Goal: Information Seeking & Learning: Learn about a topic

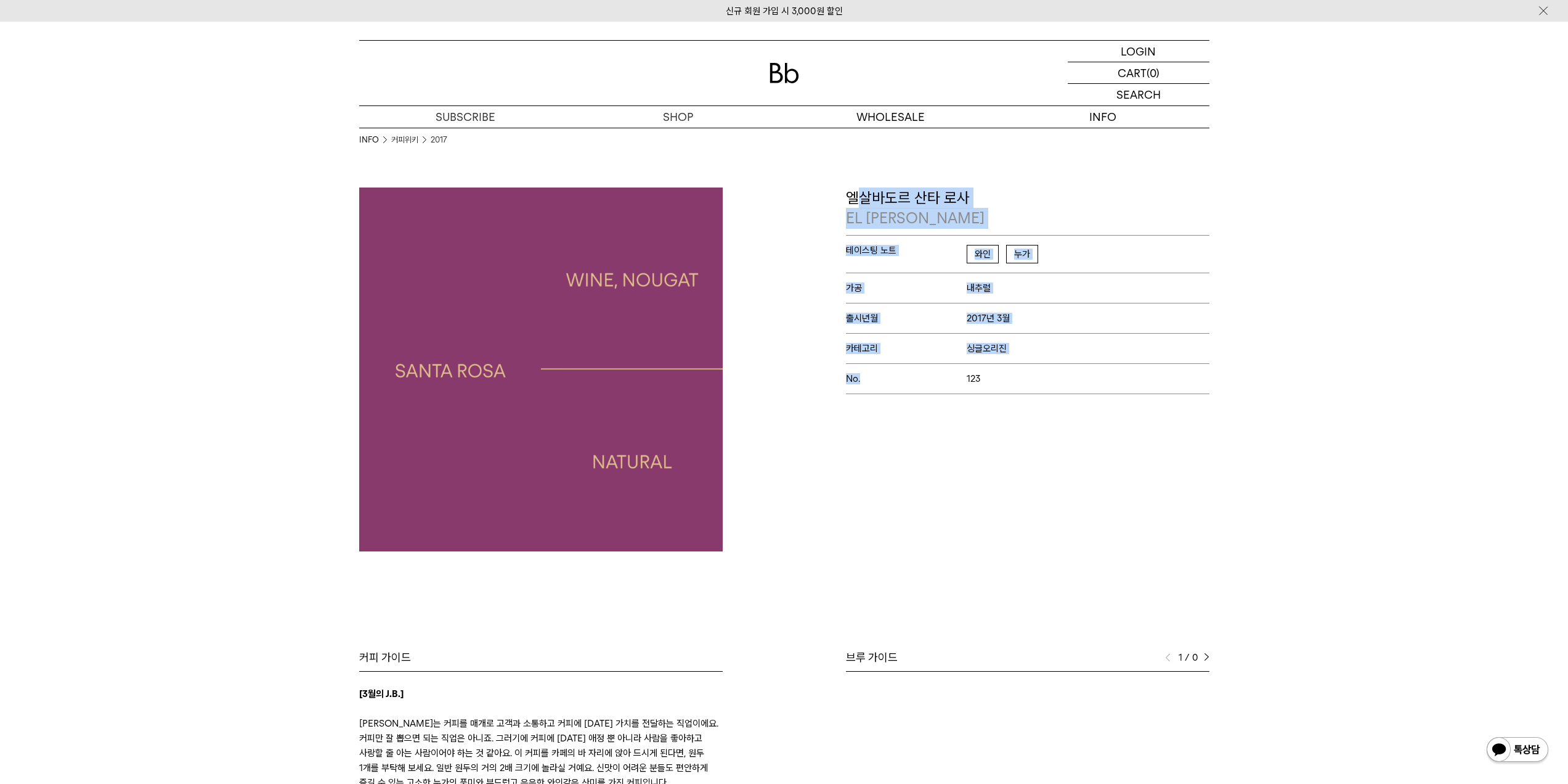
drag, startPoint x: 856, startPoint y: 199, endPoint x: 899, endPoint y: 426, distance: 231.0
click at [899, 411] on div "엘살바도르 산타 로사 [GEOGRAPHIC_DATA] [GEOGRAPHIC_DATA] 테이스팅 노트 와인 누가 가공 내추럴 출시년월 2017년…" at bounding box center [1000, 369] width 431 height 363
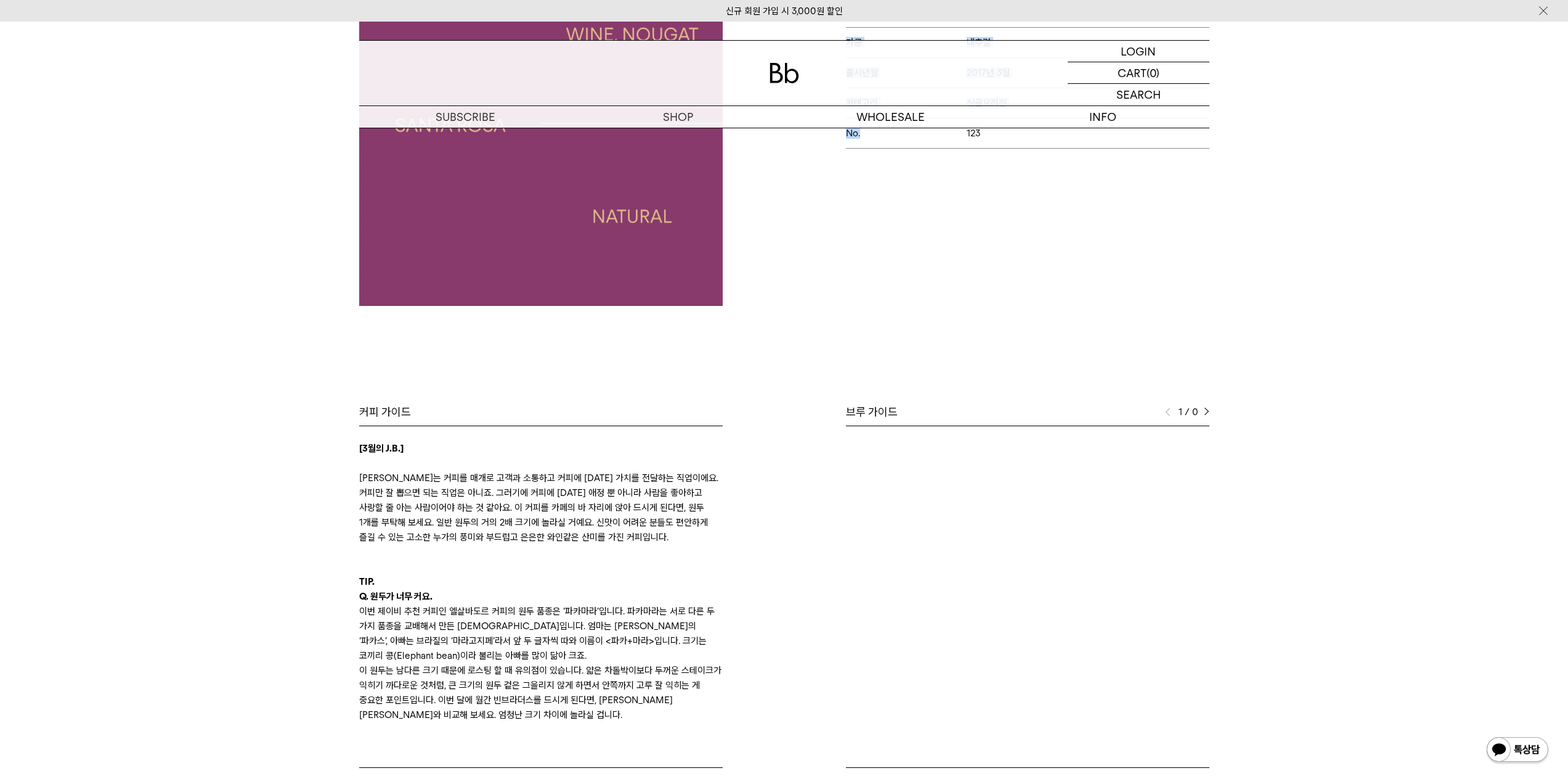
scroll to position [247, 0]
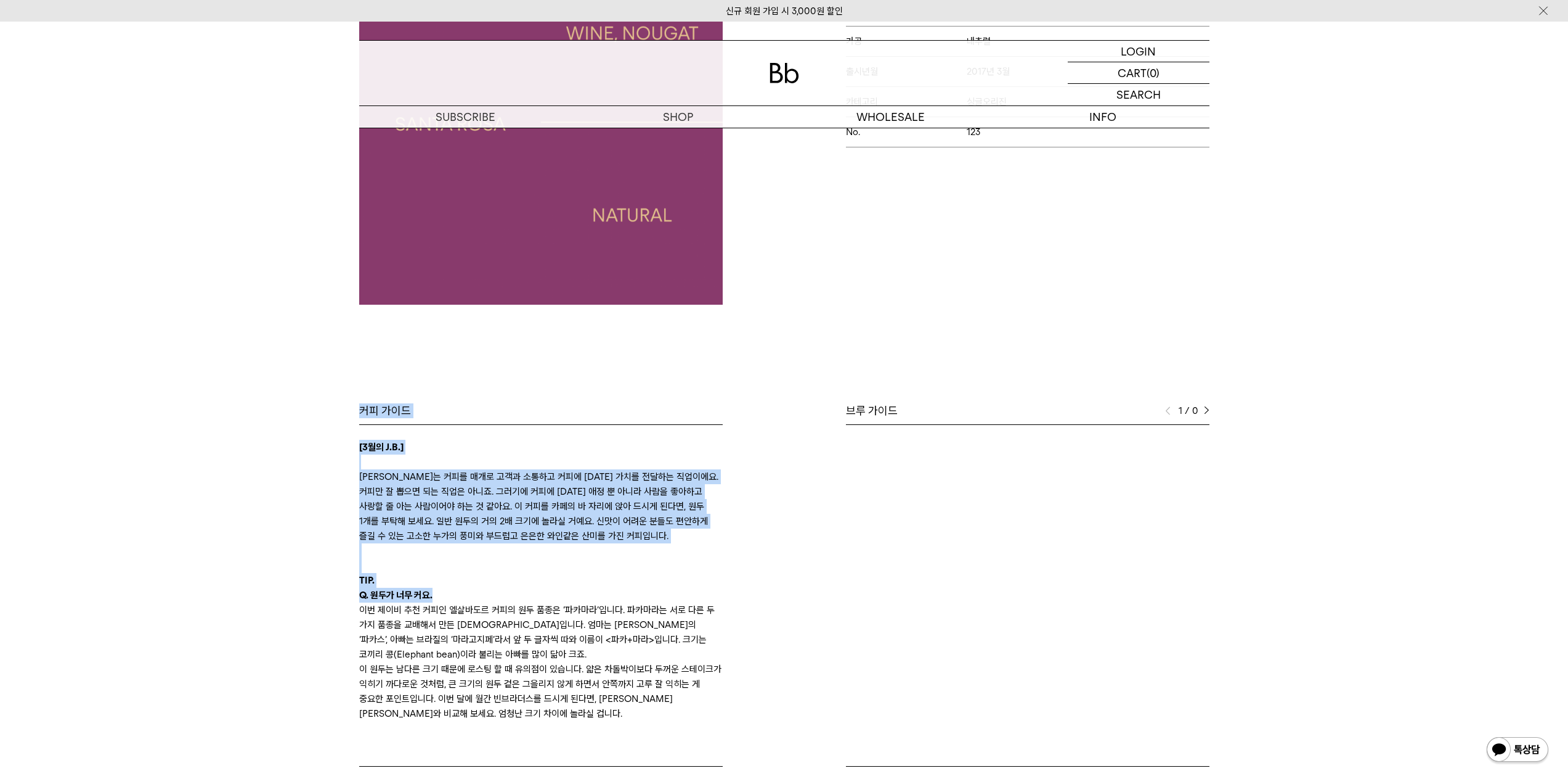
drag, startPoint x: 337, startPoint y: 406, endPoint x: 482, endPoint y: 608, distance: 248.7
click at [481, 605] on div "Bb의 커피 ALL SEASONAL YEAR-ROUND AUCTION SERIES ARCHIVE 2023 2022 2021 2020 2019 …" at bounding box center [784, 384] width 1568 height 887
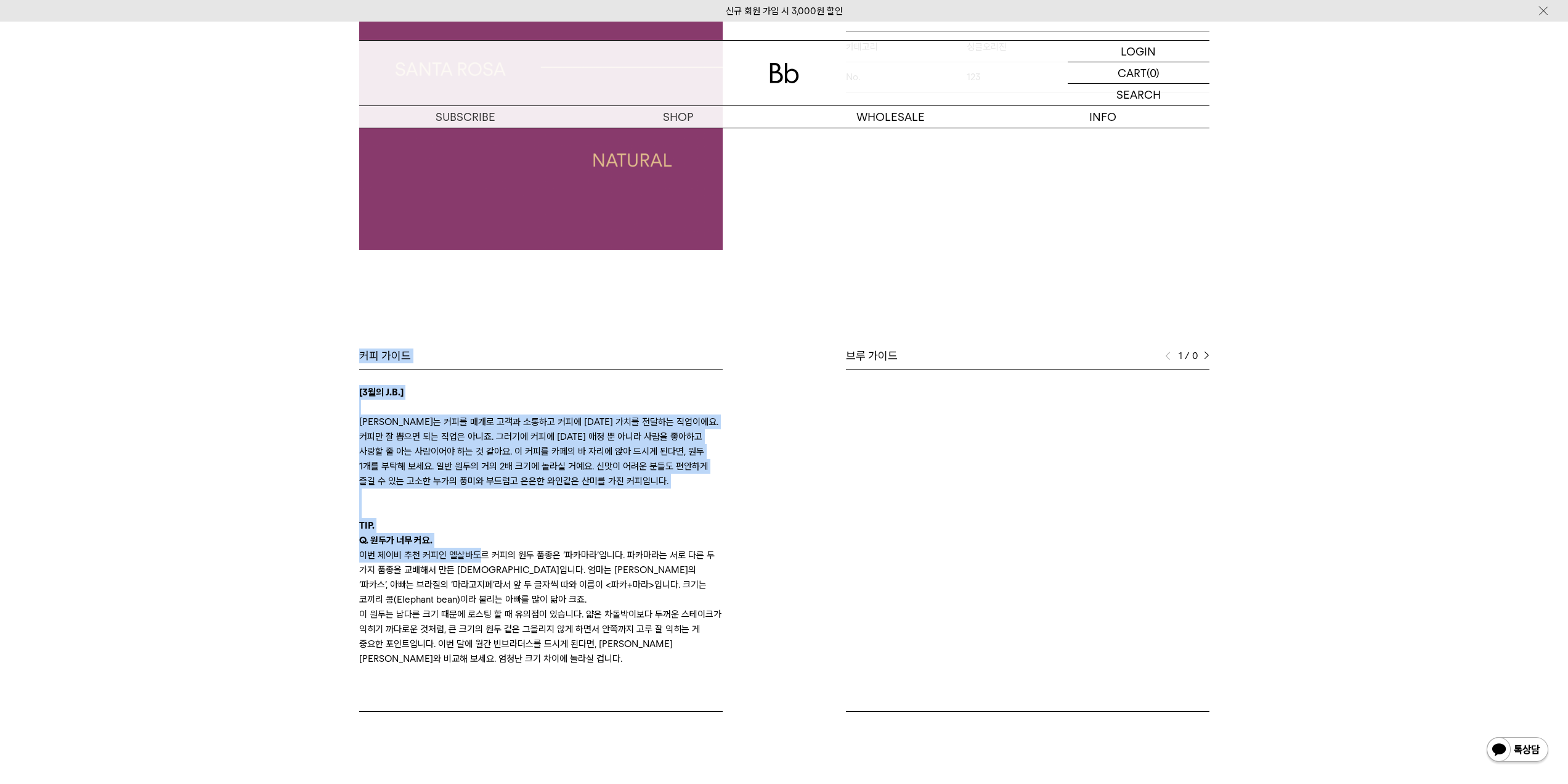
scroll to position [370, 0]
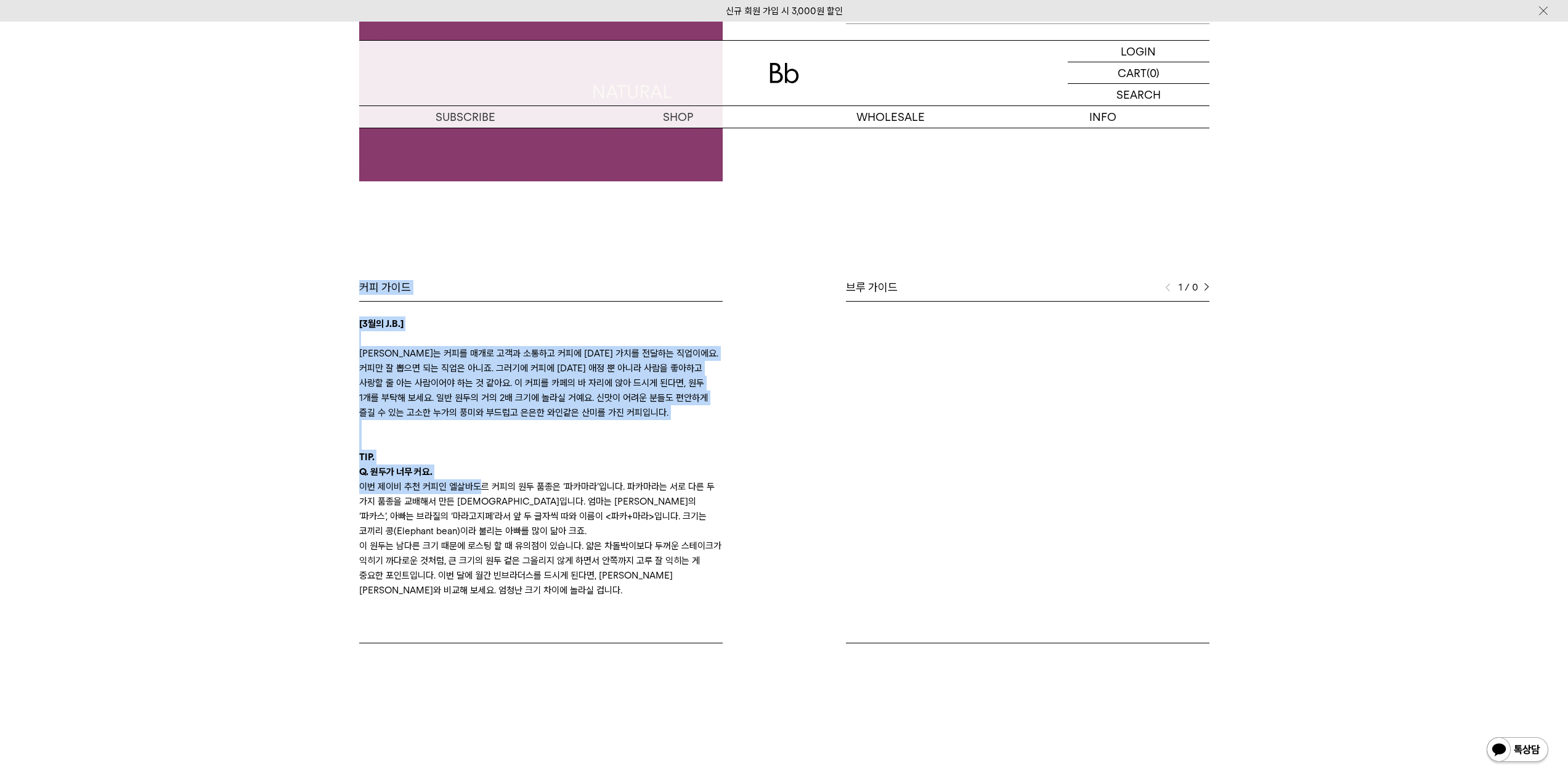
click at [363, 425] on p at bounding box center [541, 427] width 363 height 15
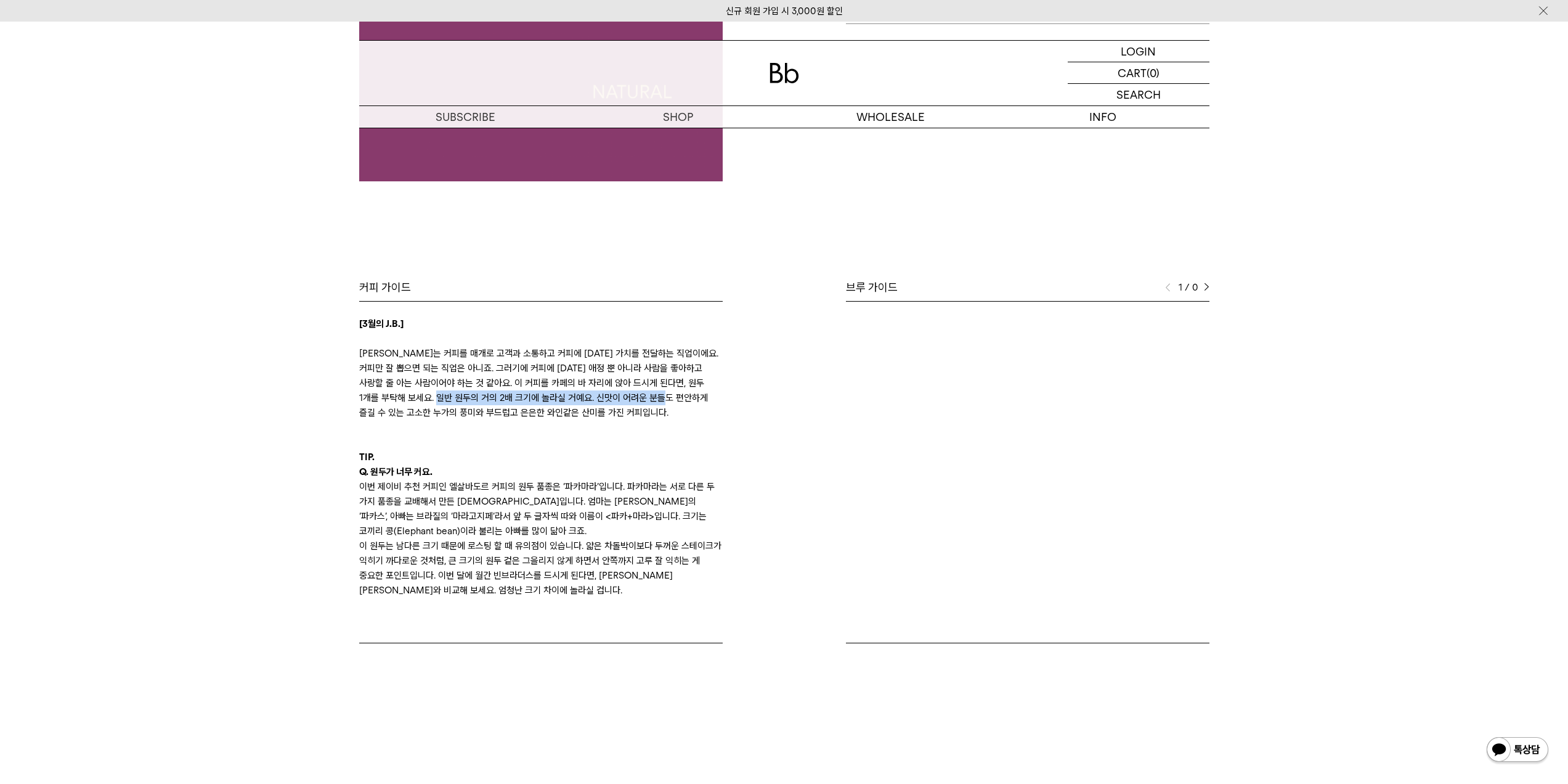
drag, startPoint x: 445, startPoint y: 393, endPoint x: 675, endPoint y: 404, distance: 230.3
click at [675, 404] on p "[PERSON_NAME]는 커피를 매개로 고객과 소통하고 커피에 [DATE] 가치를 전달하는 직업이에요. 커피만 잘 뽑으면 되는 직업은 아니죠…" at bounding box center [541, 383] width 363 height 74
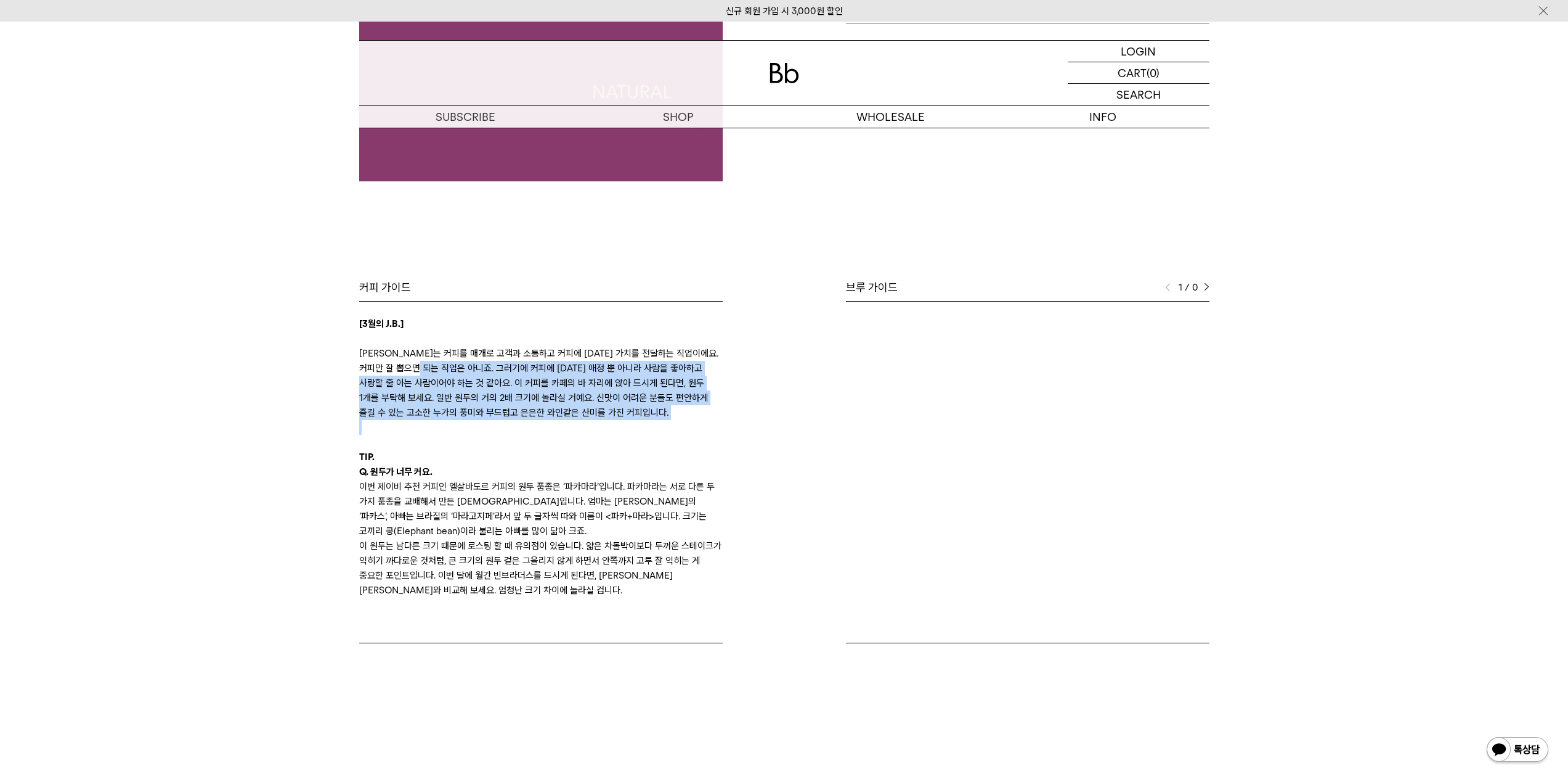
drag, startPoint x: 434, startPoint y: 366, endPoint x: 449, endPoint y: 428, distance: 63.8
click at [449, 428] on div "[3월의 J.B.] [PERSON_NAME]는 커피를 매개로 고객과 소통하고 커피에 [DATE] 가치를 전달하는 직업이에요. 커피만 잘 뽑으면…" at bounding box center [541, 457] width 363 height 281
click at [449, 428] on p at bounding box center [541, 427] width 363 height 15
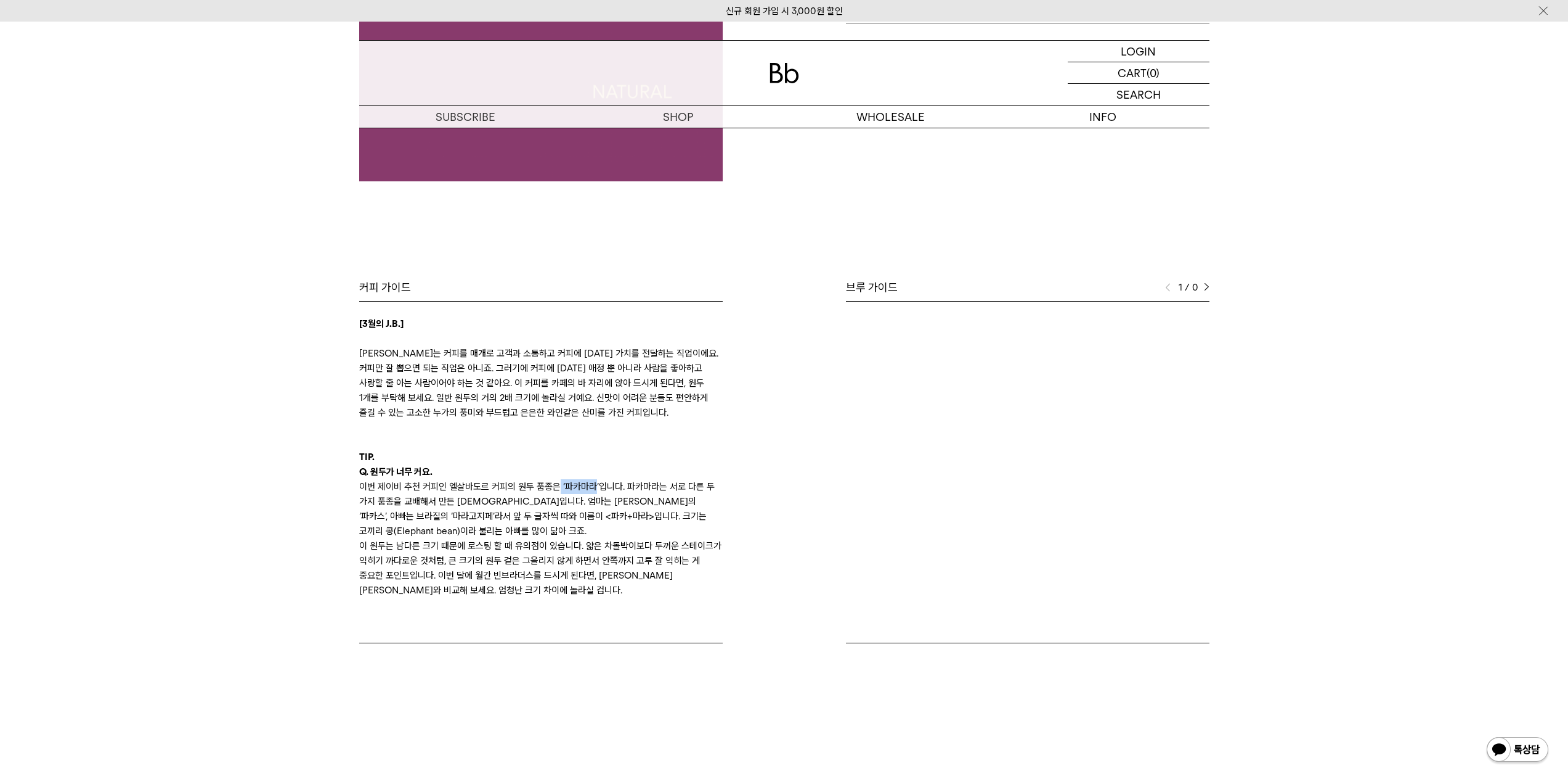
drag, startPoint x: 559, startPoint y: 485, endPoint x: 604, endPoint y: 488, distance: 45.1
click at [601, 487] on p "이번 제이비 추천 커피인 엘살바도르 커피의 원두 품종은 ‘파카마라’입니다. 파카마라는 서로 다른 두 가지 품종을 교배해서 만든 [DEMOGRA…" at bounding box center [541, 509] width 363 height 60
click at [608, 515] on p "이번 제이비 추천 커피인 엘살바도르 커피의 원두 품종은 ‘파카마라’입니다. 파카마라는 서로 다른 두 가지 품종을 교배해서 만든 [DEMOGRA…" at bounding box center [541, 509] width 363 height 60
drag, startPoint x: 360, startPoint y: 479, endPoint x: 482, endPoint y: 525, distance: 130.4
click at [473, 522] on p "이번 제이비 추천 커피인 엘살바도르 커피의 원두 품종은 ‘파카마라’입니다. 파카마라는 서로 다른 두 가지 품종을 교배해서 만든 [DEMOGRA…" at bounding box center [541, 509] width 363 height 60
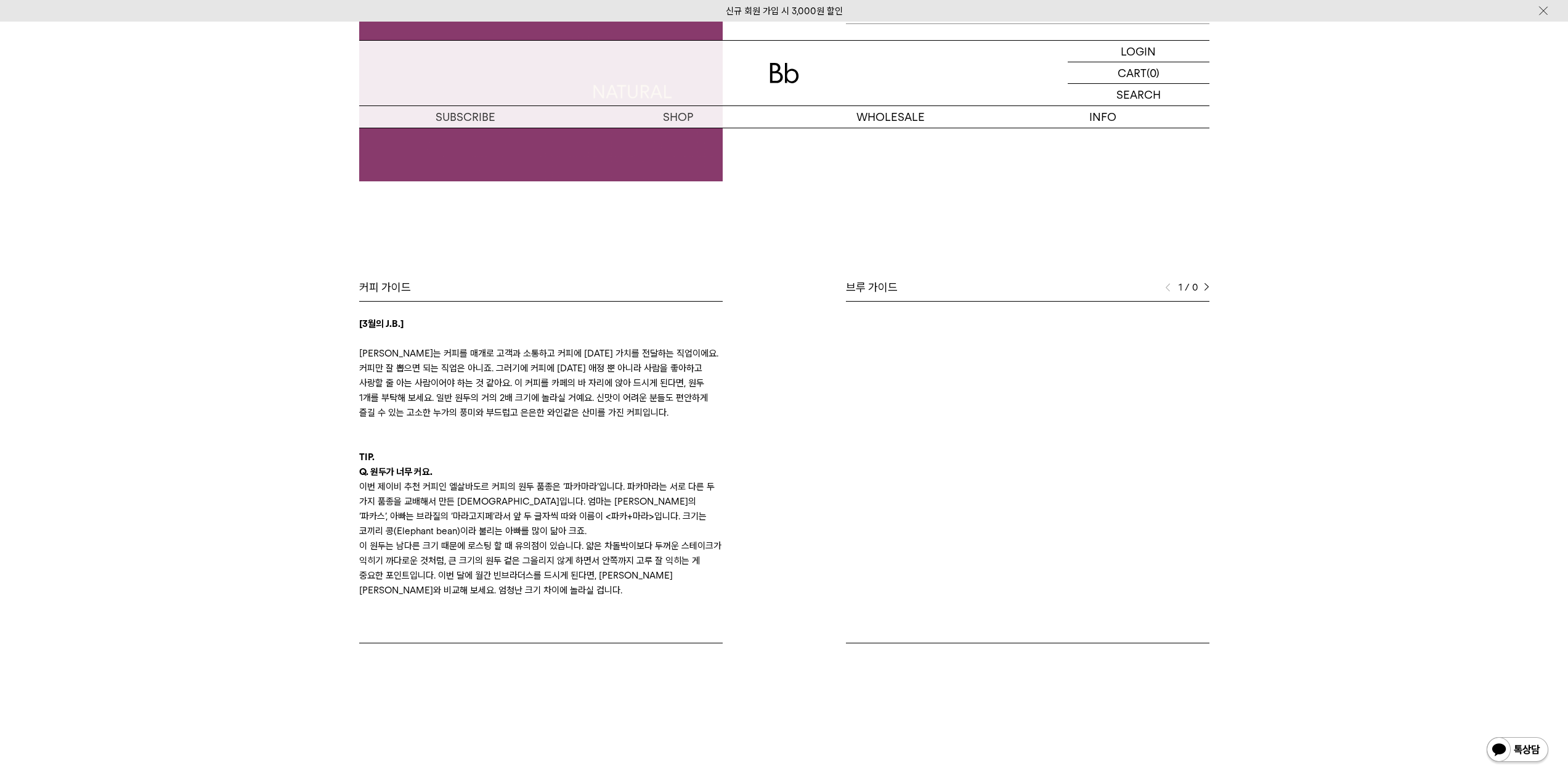
click at [489, 535] on p "이번 제이비 추천 커피인 엘살바도르 커피의 원두 품종은 ‘파카마라’입니다. 파카마라는 서로 다른 두 가지 품종을 교배해서 만든 [DEMOGRA…" at bounding box center [541, 509] width 363 height 60
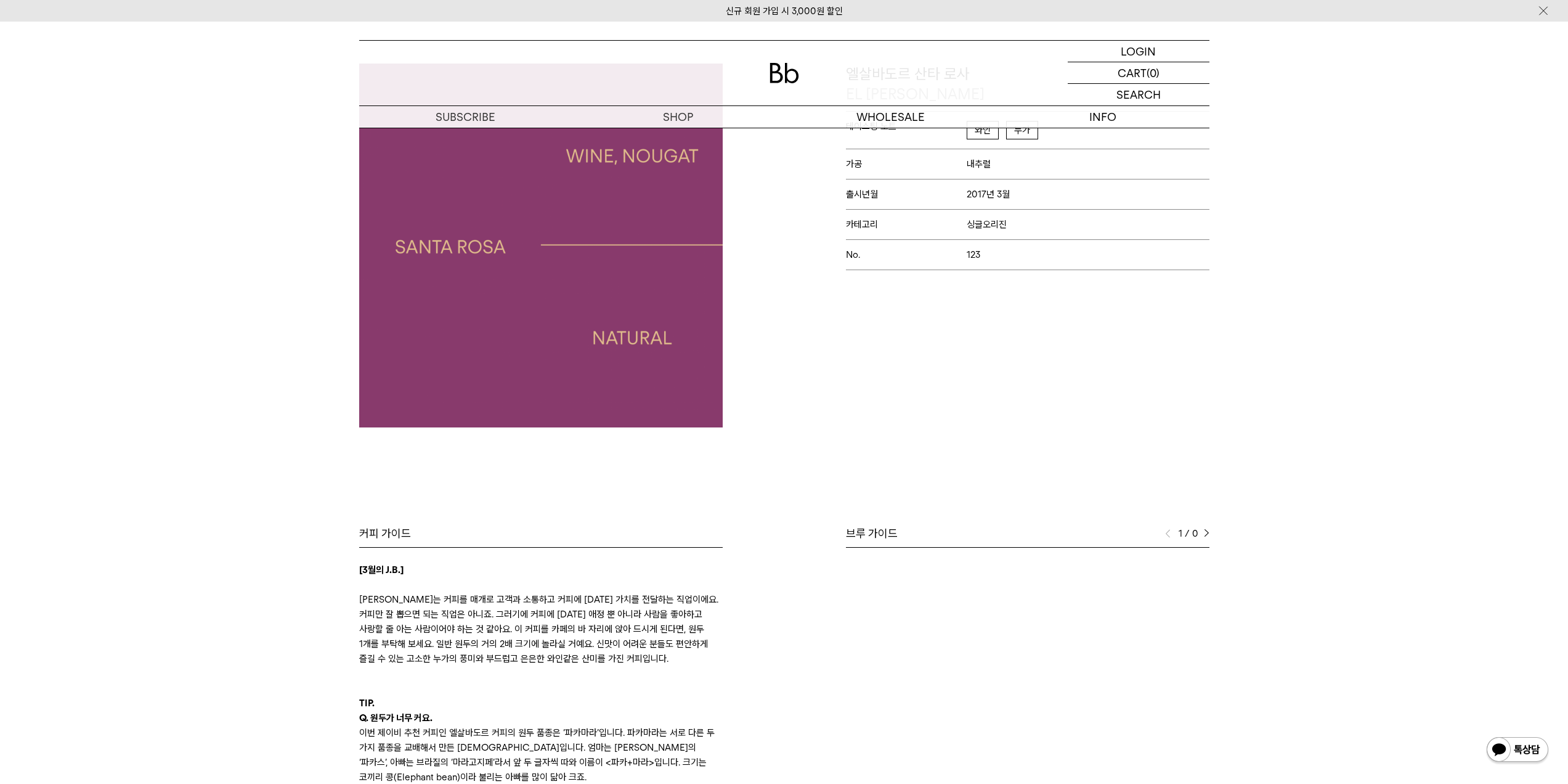
scroll to position [0, 0]
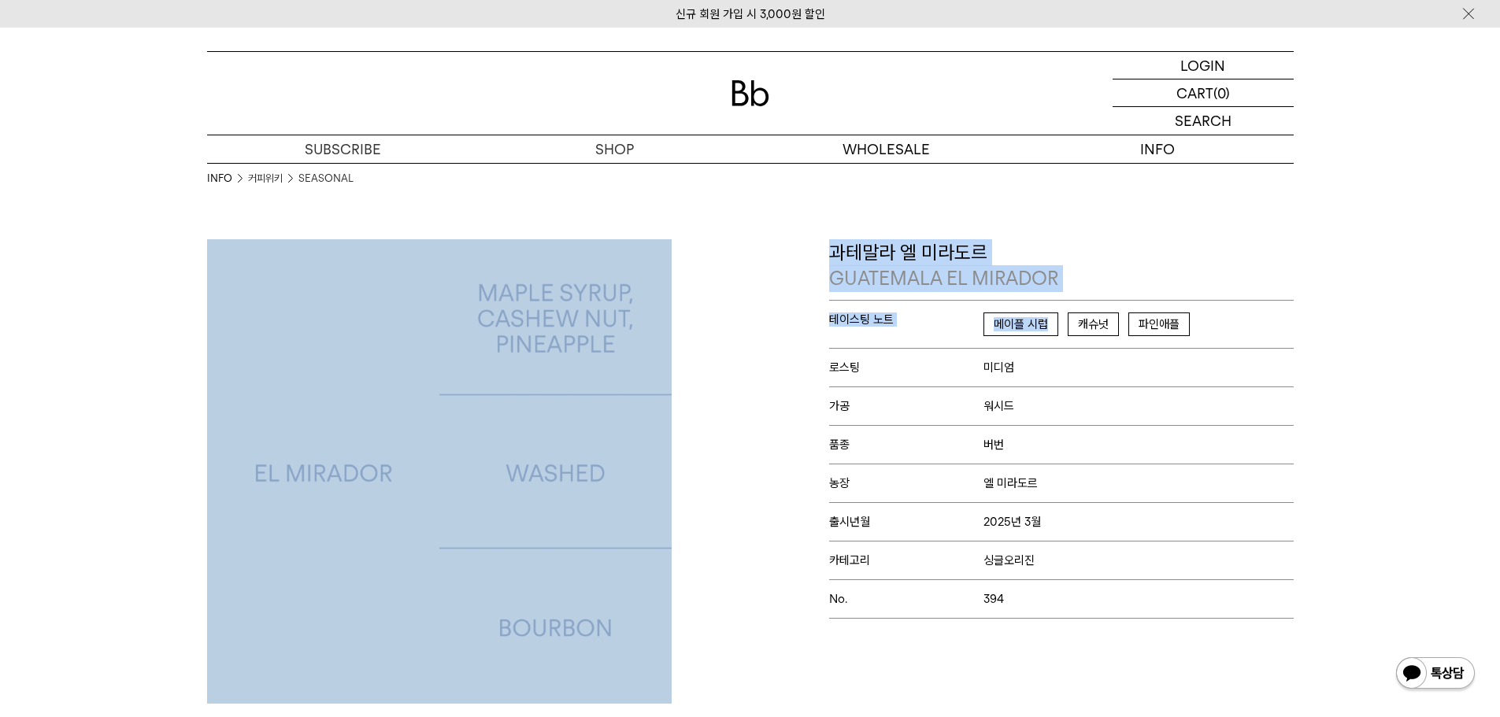
drag, startPoint x: 792, startPoint y: 236, endPoint x: 1068, endPoint y: 324, distance: 290.0
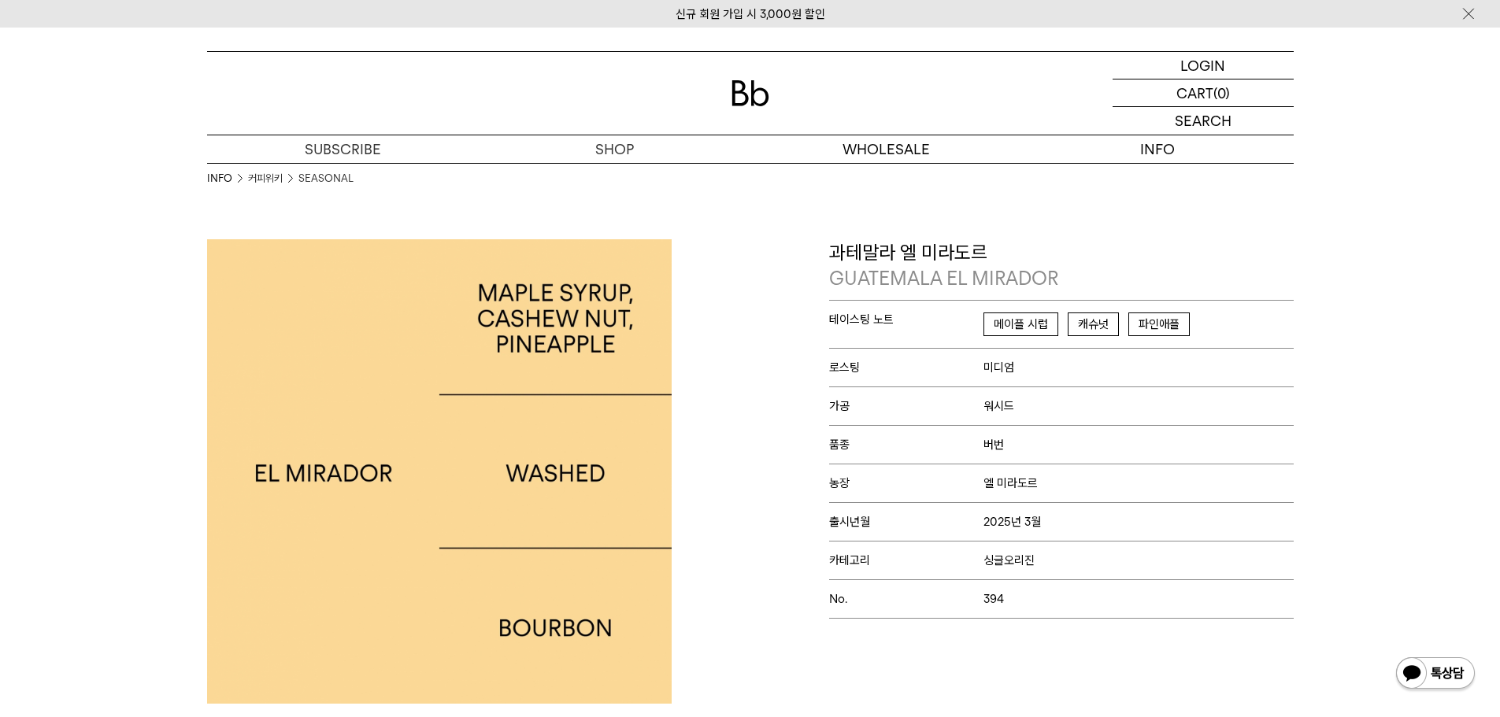
click at [1097, 494] on p "농장 엘 미라도르" at bounding box center [1061, 483] width 464 height 39
drag, startPoint x: 845, startPoint y: 255, endPoint x: 966, endPoint y: 244, distance: 121.7
click at [965, 244] on p "과테말라 엘 미라도르 GUATEMALA EL MIRADOR" at bounding box center [1061, 265] width 464 height 53
click at [966, 243] on p "과테말라 엘 미라도르 GUATEMALA EL MIRADOR" at bounding box center [1061, 265] width 464 height 53
click at [1008, 250] on p "과테말라 엘 미라도르 GUATEMALA EL MIRADOR" at bounding box center [1061, 265] width 464 height 53
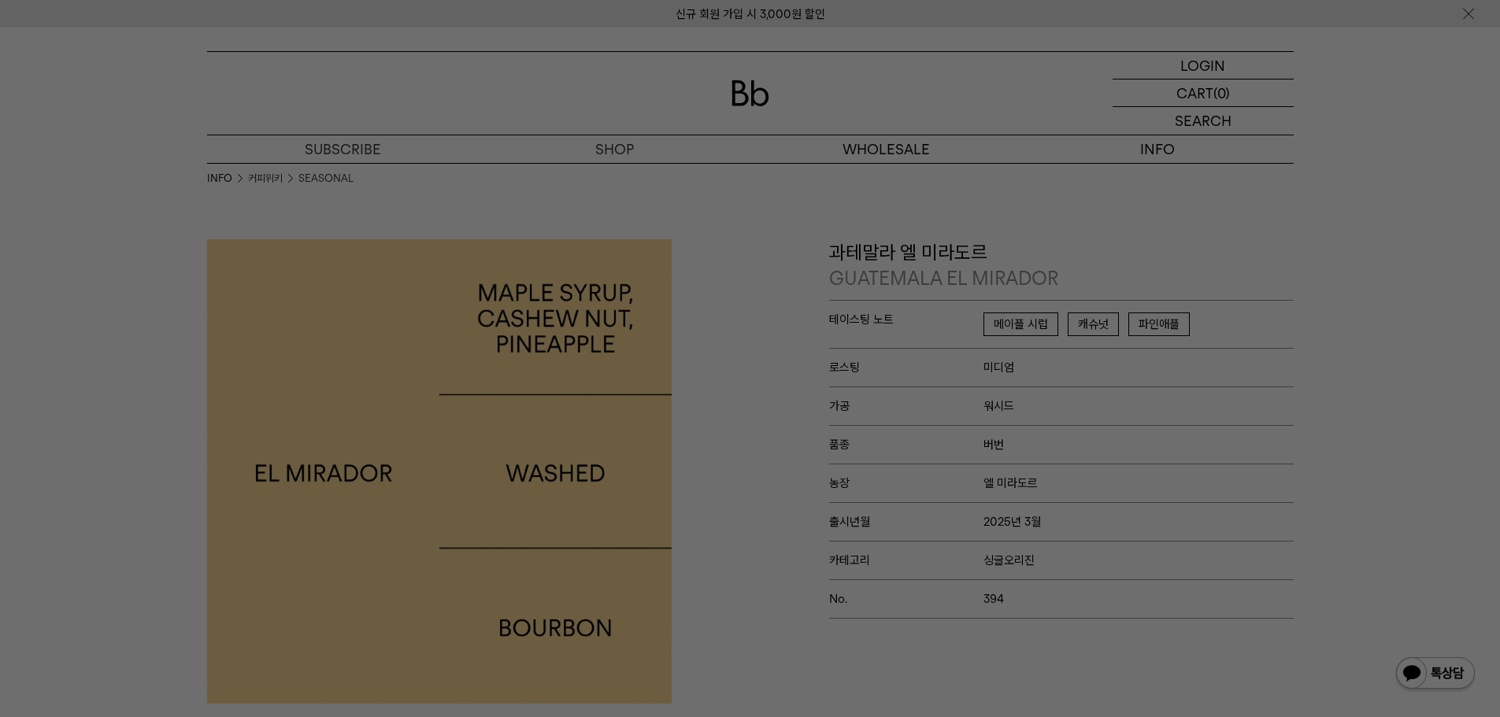
click at [1098, 282] on div at bounding box center [750, 358] width 1500 height 717
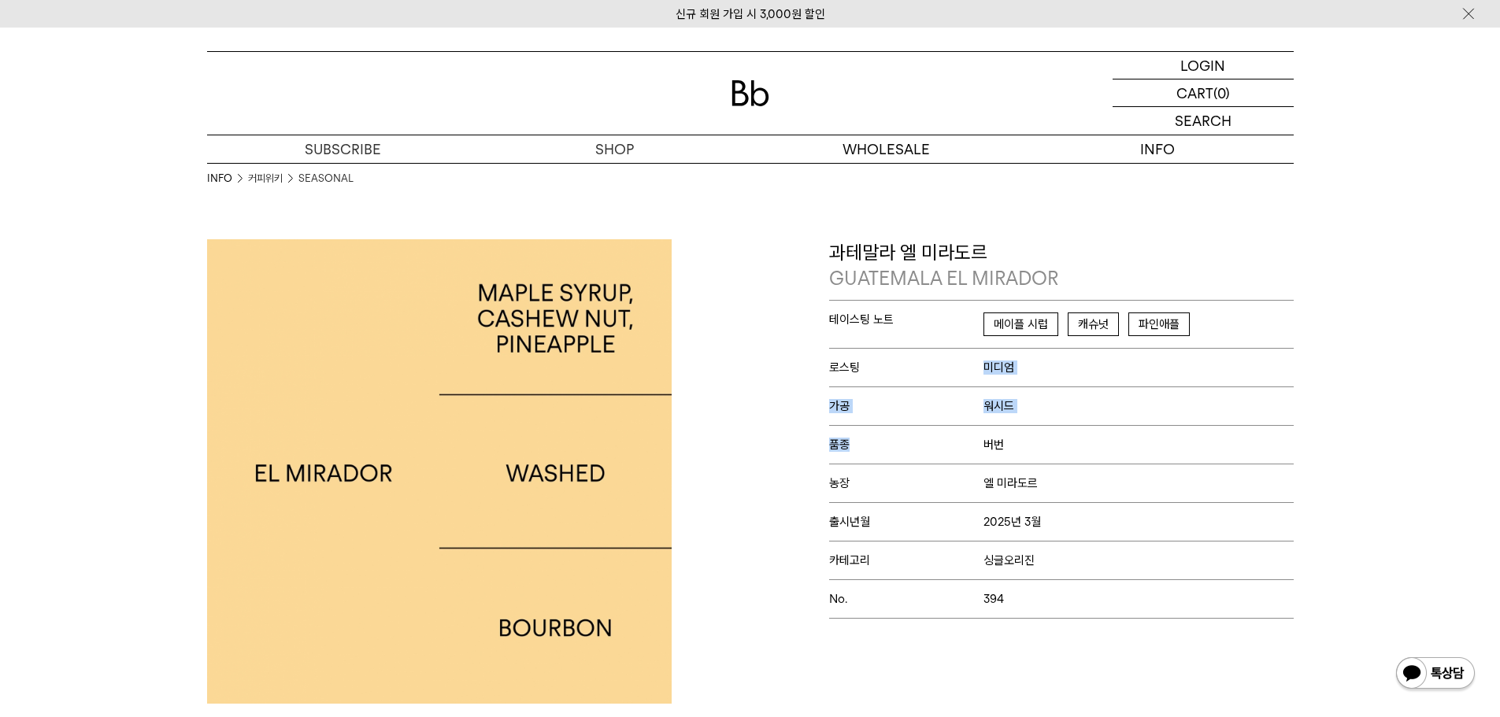
drag, startPoint x: 958, startPoint y: 368, endPoint x: 976, endPoint y: 461, distance: 94.6
click at [976, 461] on div "테이스팅 노트 메이플 시럽 캐슈넛 파인애플 로스팅 미디엄 가공 워시드 품종 버번 농장 엘 미라도르 No. 394" at bounding box center [1061, 459] width 464 height 319
click at [976, 472] on p "농장 엘 미라도르" at bounding box center [1061, 483] width 464 height 39
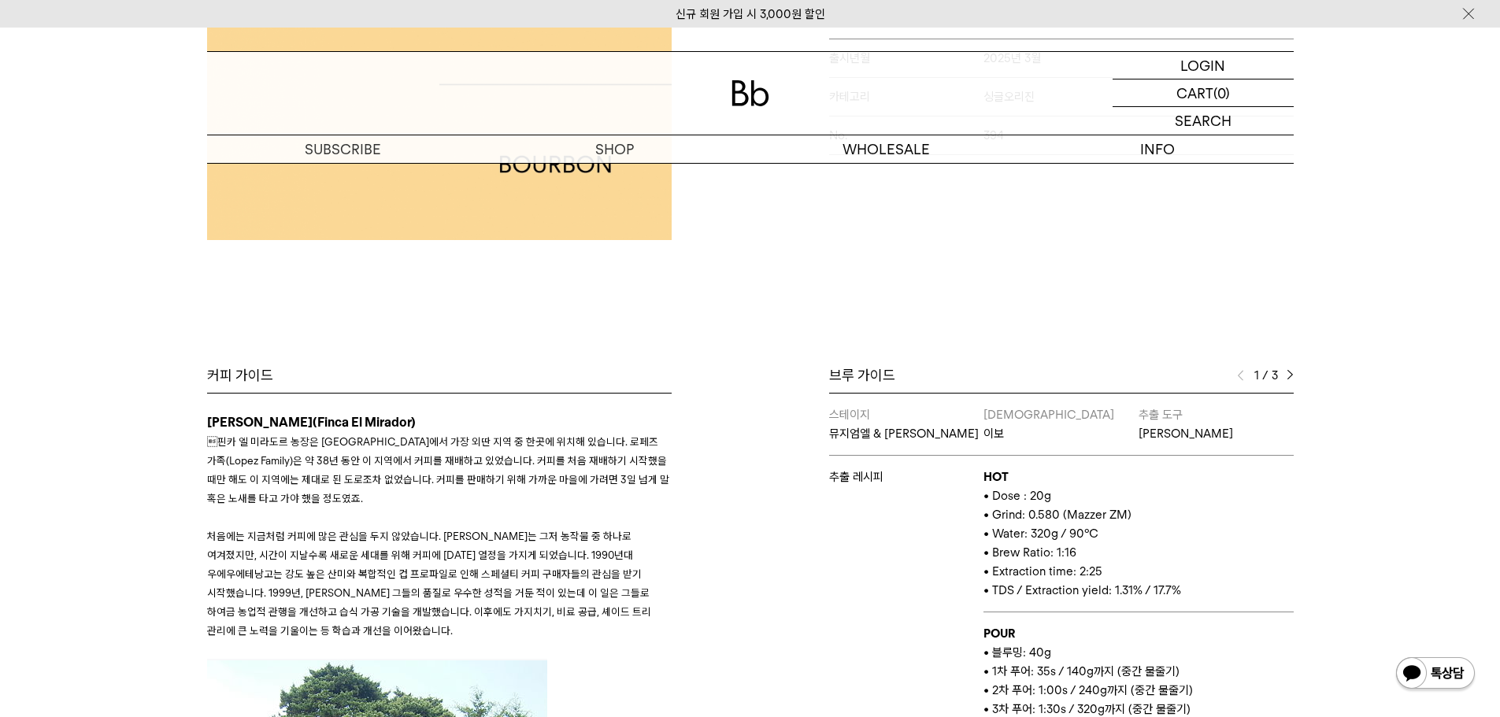
scroll to position [472, 0]
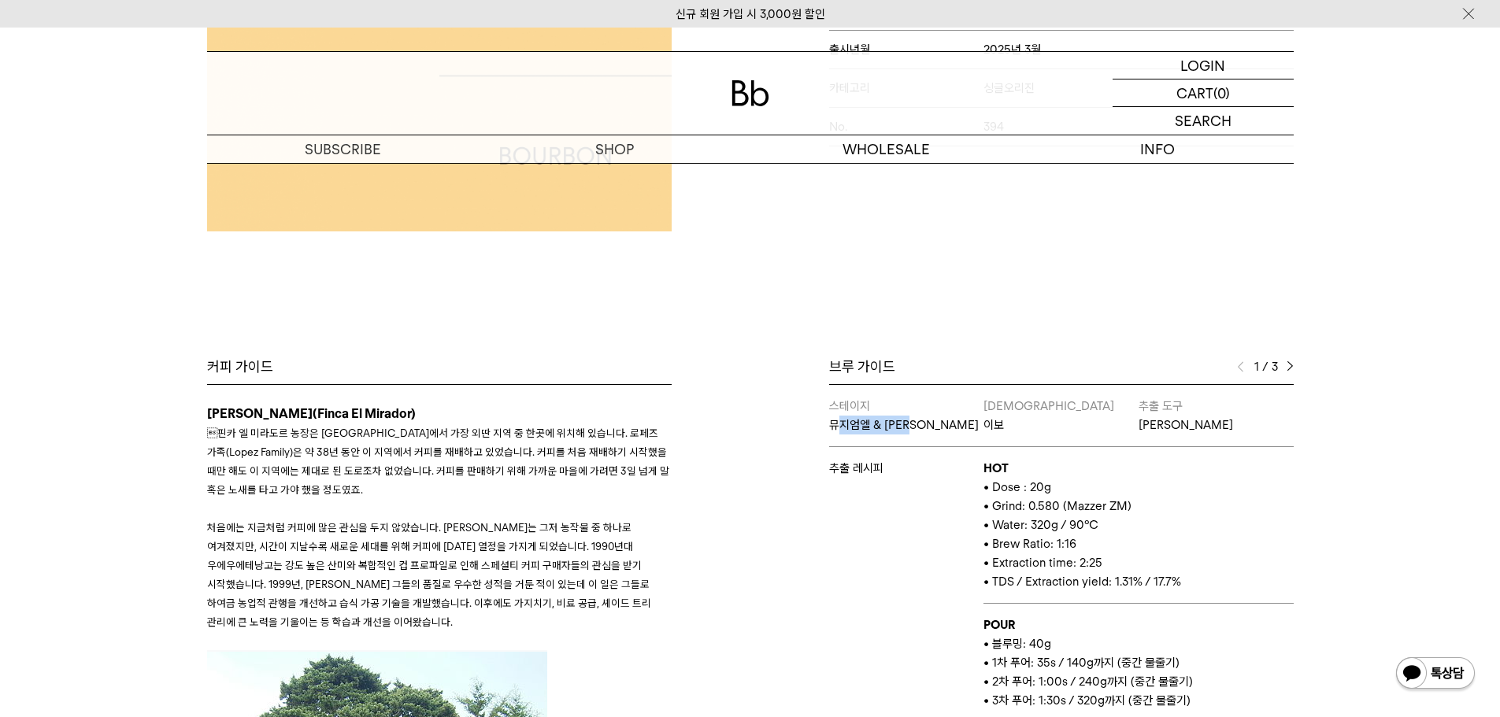
drag, startPoint x: 834, startPoint y: 427, endPoint x: 953, endPoint y: 425, distance: 118.1
click at [953, 425] on p "뮤지엄엘 & 앨리웨이" at bounding box center [906, 425] width 155 height 19
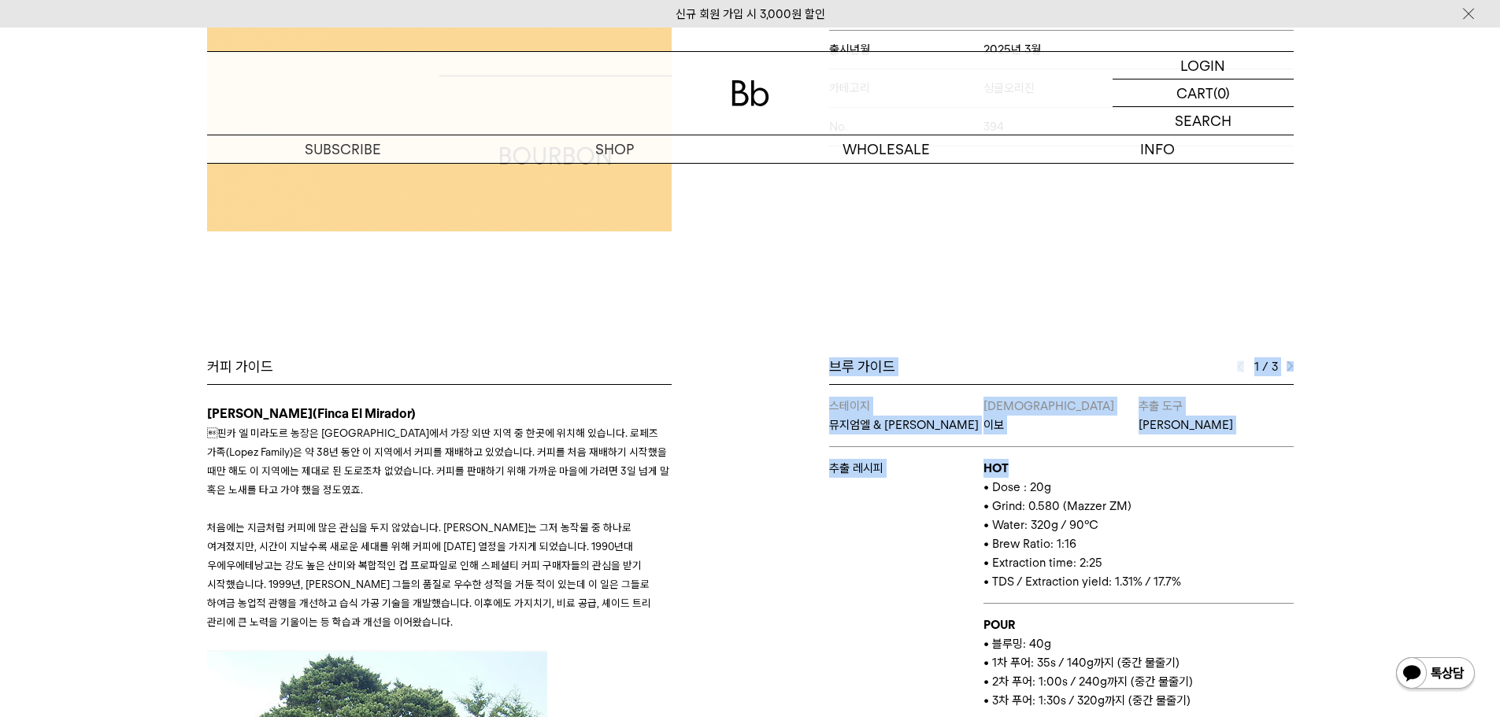
drag, startPoint x: 801, startPoint y: 369, endPoint x: 1070, endPoint y: 466, distance: 286.1
click at [1070, 466] on div "브루 가이드 1 / 3 스테이지 뮤지엄엘 & 앨리웨이 바리스타 이보 추출 도구 칼리타 웨이브 추출 레시피 HOT • Dose : 20g • G…" at bounding box center [1025, 589] width 551 height 464
click at [1071, 466] on p "HOT" at bounding box center [1137, 468] width 309 height 19
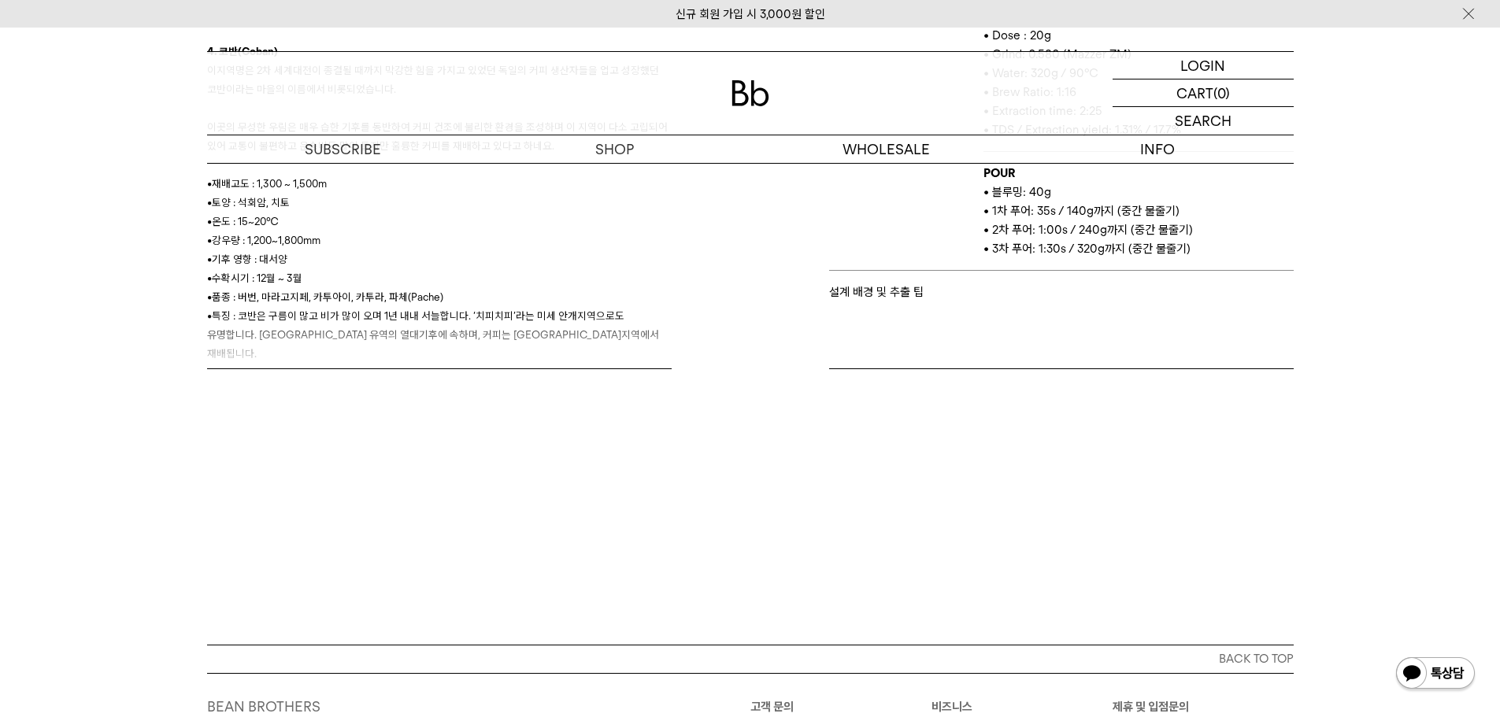
scroll to position [679, 0]
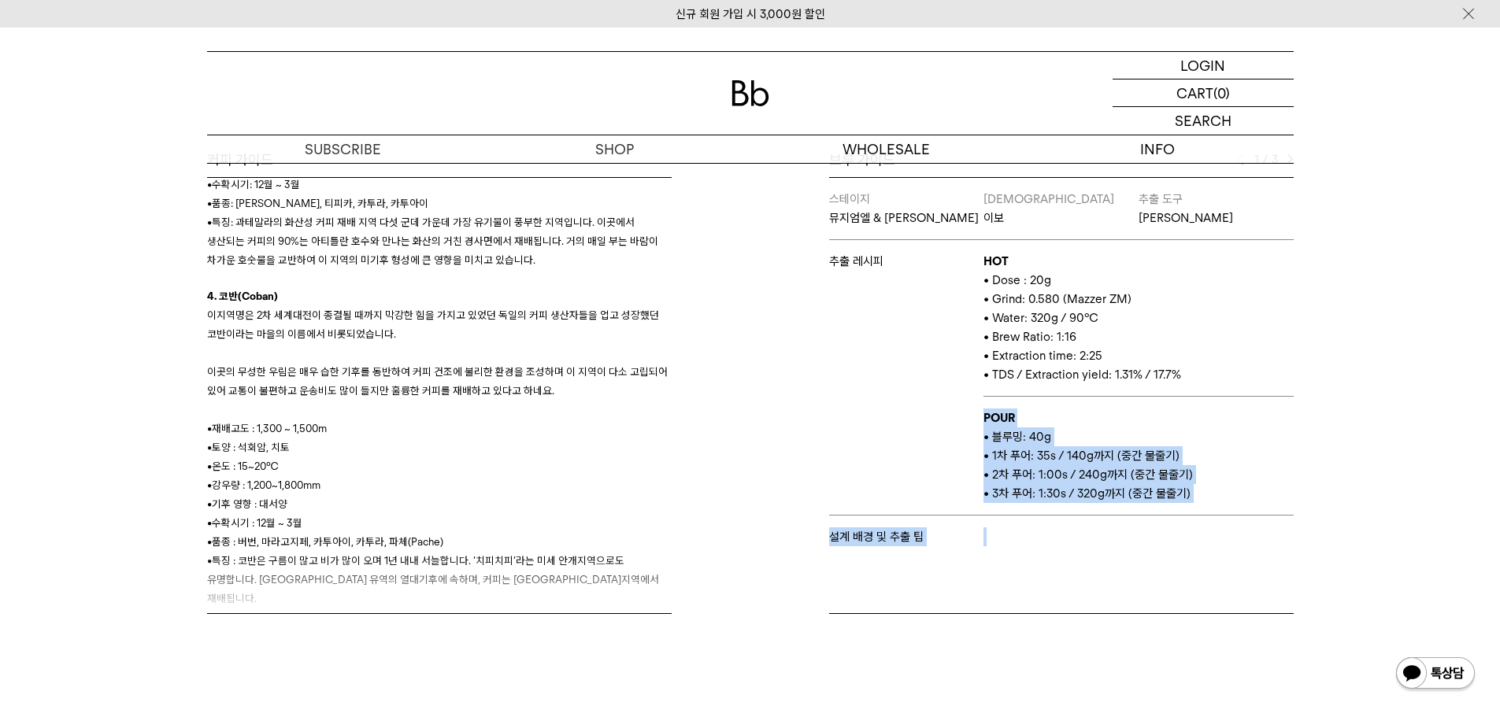
drag, startPoint x: 990, startPoint y: 439, endPoint x: 1025, endPoint y: 545, distance: 111.3
click at [1025, 544] on tbody "스테이지 뮤지엄엘 & 앨리웨이 바리스타 이보 추출 도구 칼리타 웨이브 추출 레시피 HOT • Dose : 20g • Grind: 0.580 (…" at bounding box center [1061, 368] width 464 height 380
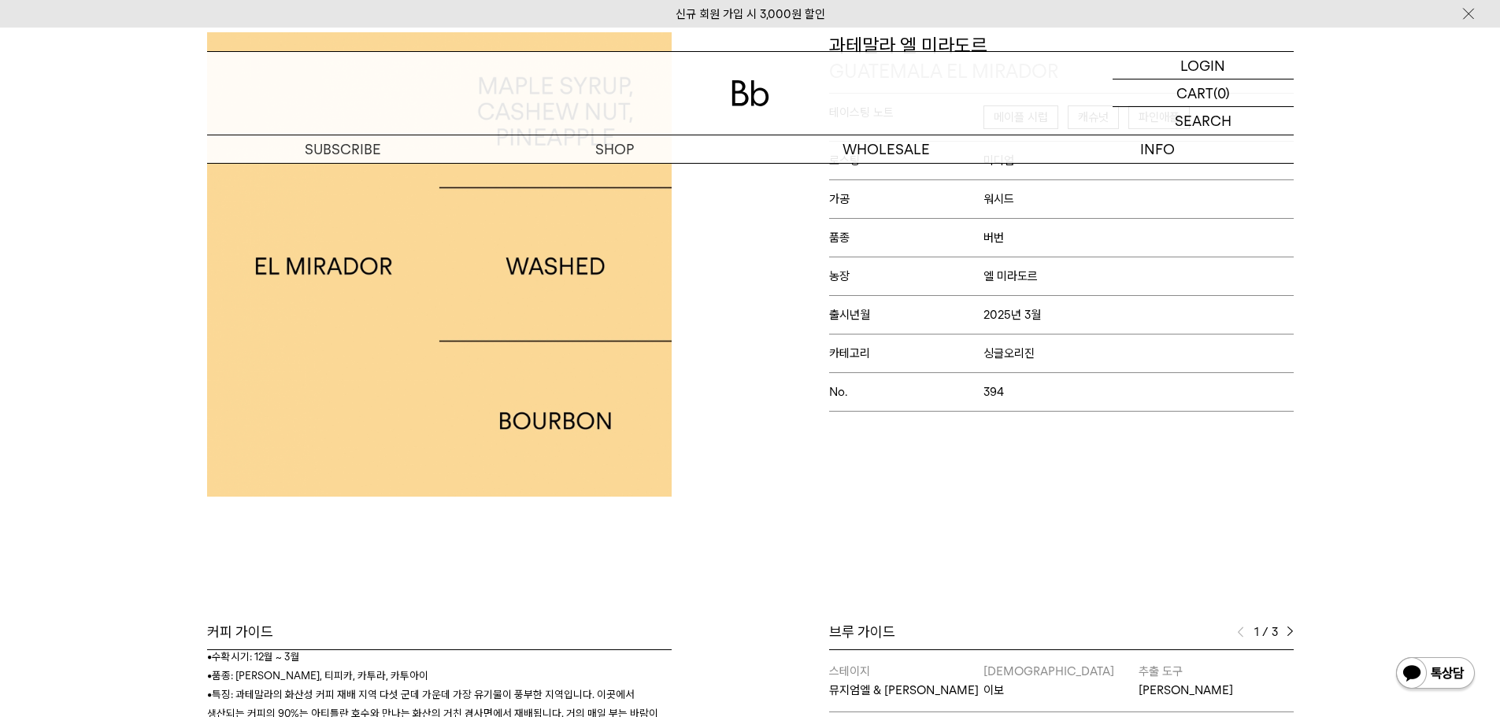
click at [992, 523] on div "Bb의 커피 ALL SEASONAL YEAR-ROUND AUCTION SERIES ARCHIVE 2023 2022 2021 2020 2019 …" at bounding box center [750, 598] width 1500 height 1133
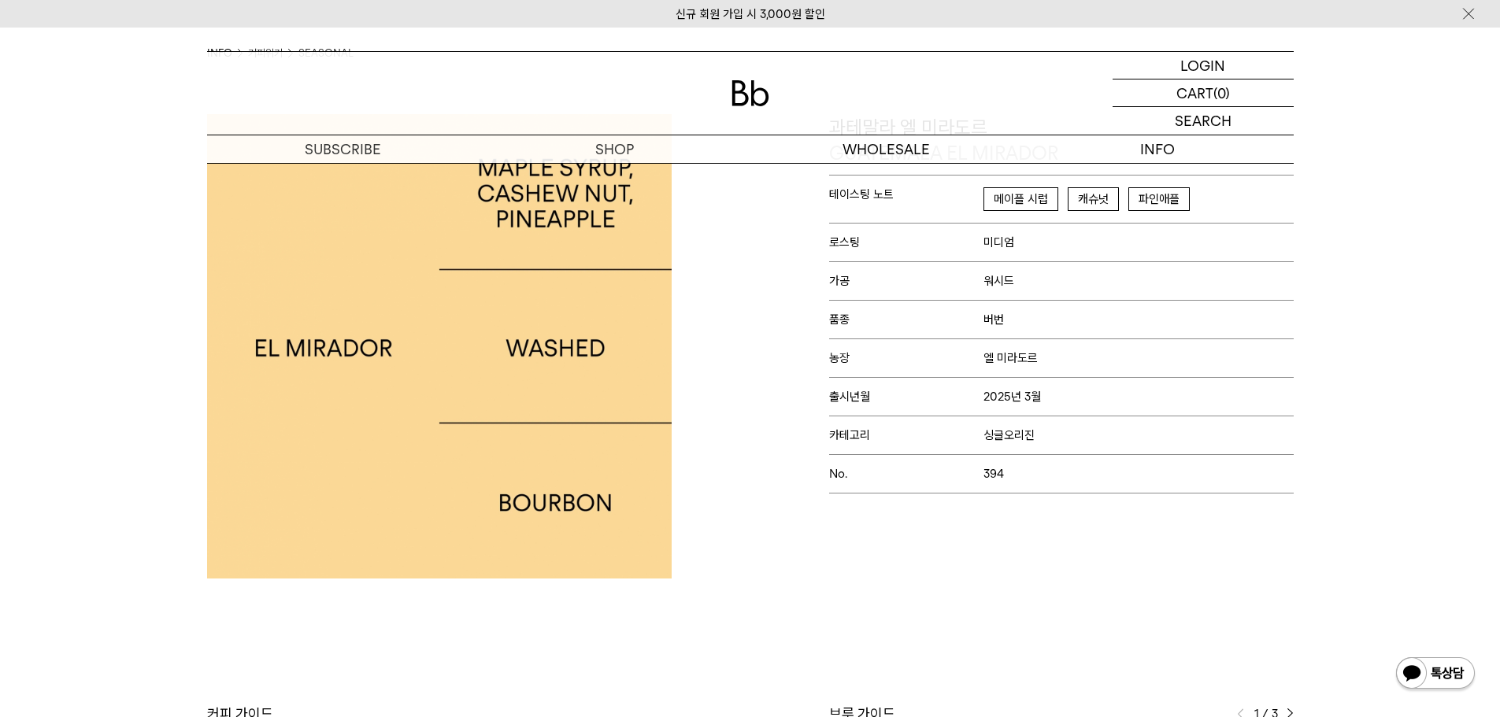
scroll to position [50, 0]
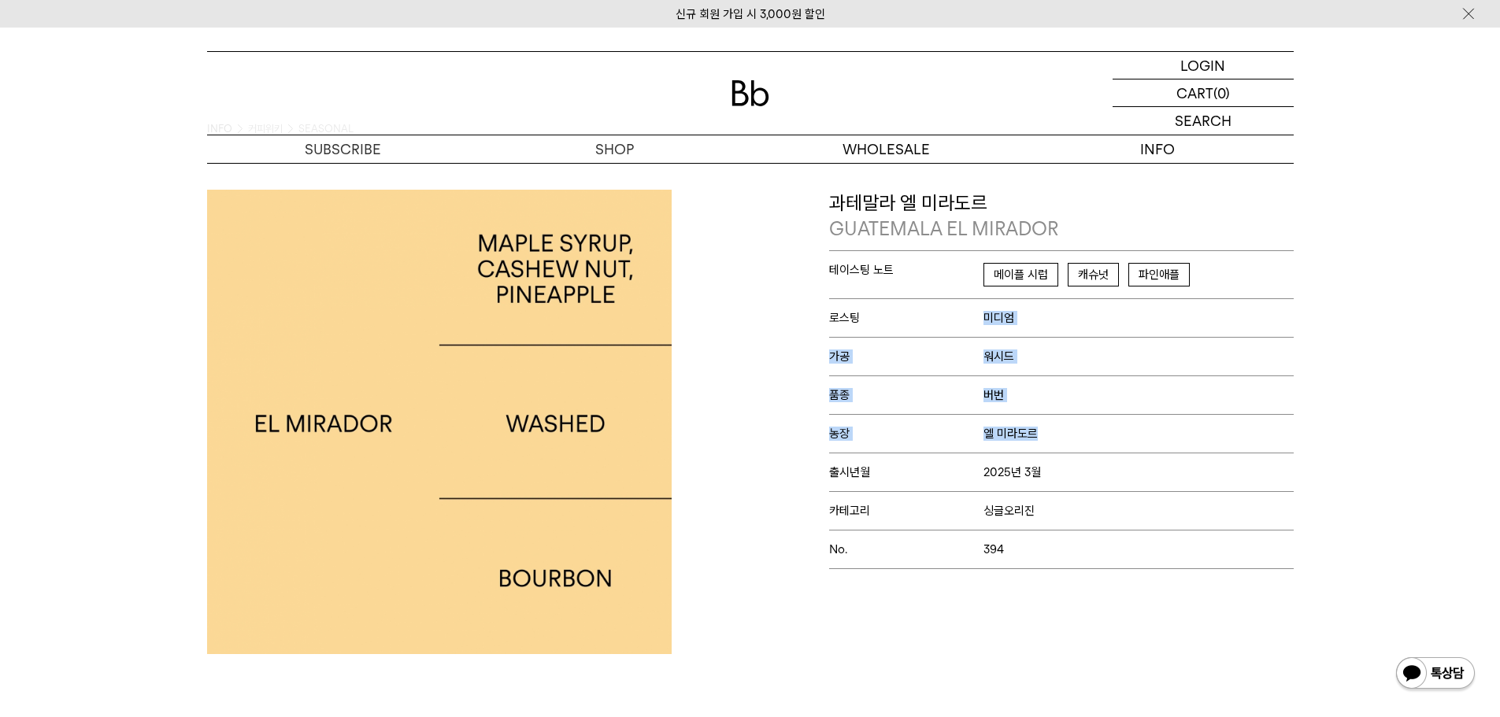
drag, startPoint x: 965, startPoint y: 314, endPoint x: 1056, endPoint y: 433, distance: 149.4
click at [1056, 432] on div "테이스팅 노트 메이플 시럽 캐슈넛 파인애플 로스팅 미디엄 가공 워시드 품종 버번 농장 엘 미라도르 No. 394" at bounding box center [1061, 409] width 464 height 319
click at [1056, 431] on p "농장 엘 미라도르" at bounding box center [1061, 433] width 464 height 39
drag, startPoint x: 938, startPoint y: 255, endPoint x: 1258, endPoint y: 281, distance: 320.7
click at [1258, 281] on p "테이스팅 노트 메이플 시럽 캐슈넛 파인애플" at bounding box center [1061, 274] width 464 height 48
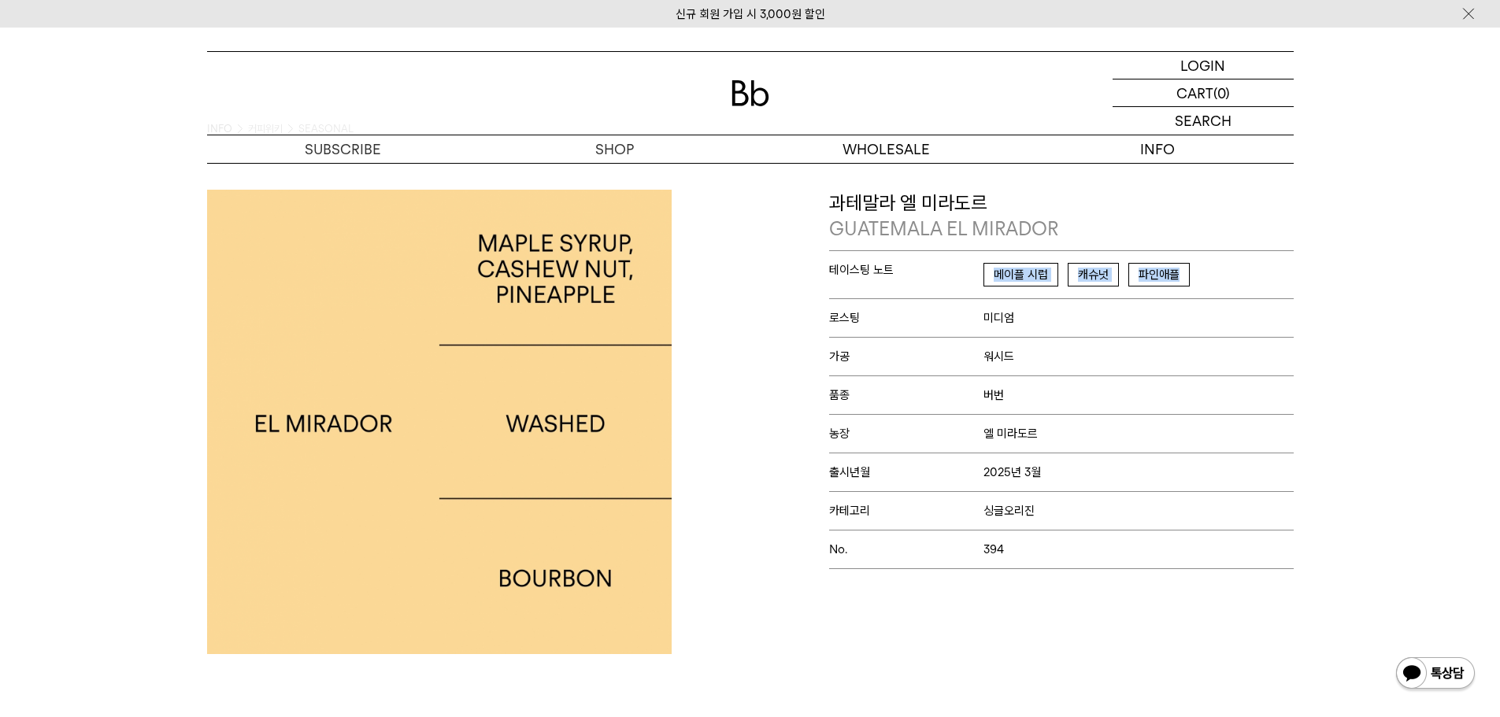
click at [1260, 282] on p "테이스팅 노트 메이플 시럽 캐슈넛 파인애플" at bounding box center [1061, 274] width 464 height 48
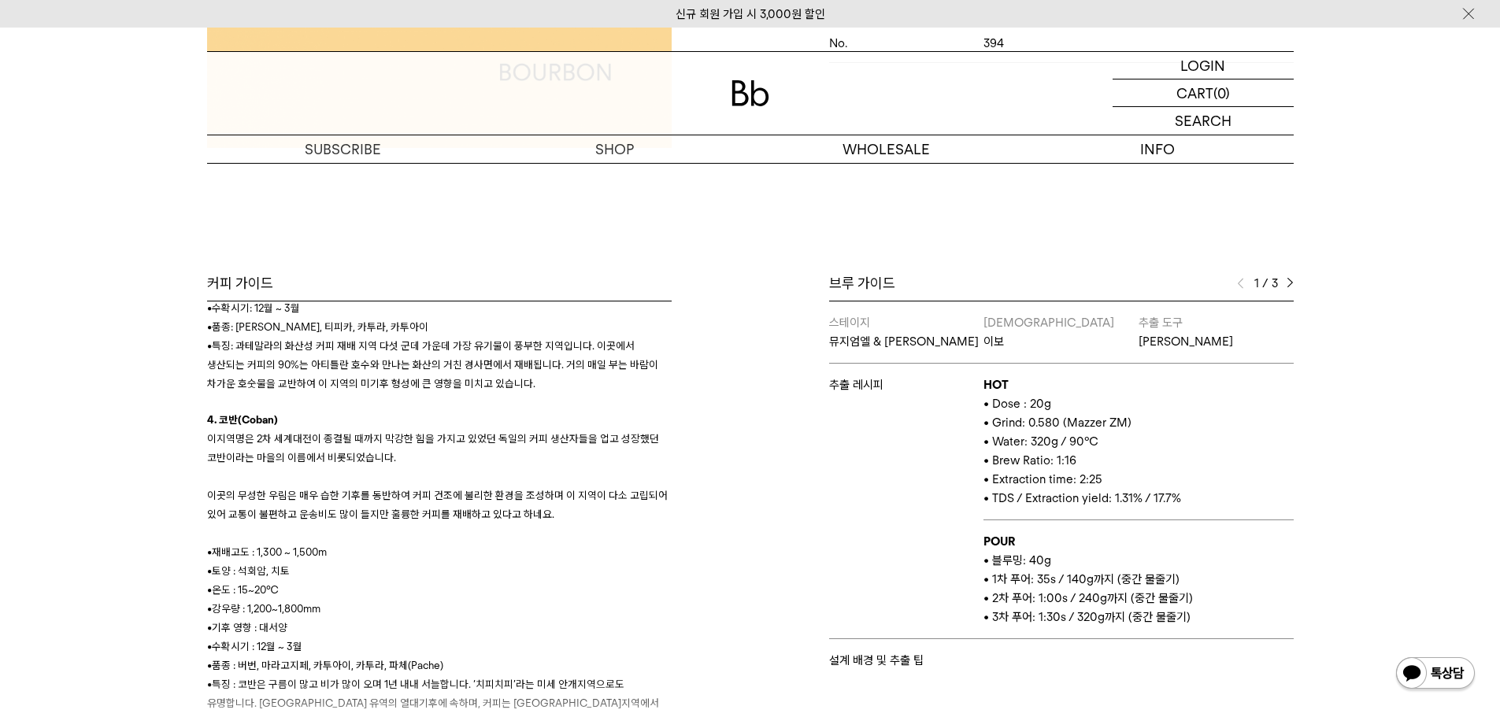
scroll to position [601, 0]
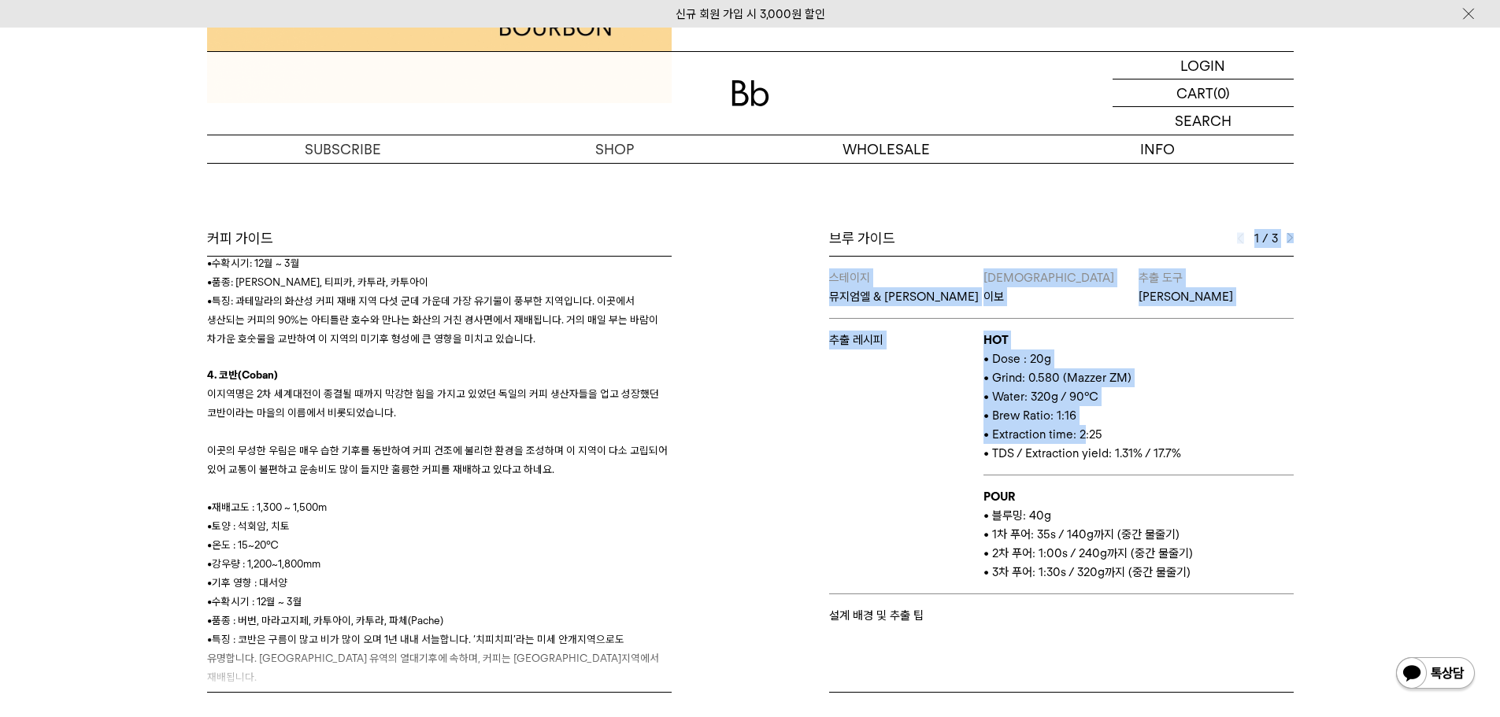
drag, startPoint x: 952, startPoint y: 239, endPoint x: 1086, endPoint y: 430, distance: 233.3
click at [1086, 428] on div "브루 가이드 1 / 3 스테이지 뮤지엄엘 & 앨리웨이 바리스타 이보 추출 도구 칼리타 웨이브 추출 레시피 HOT • Dose : 20g • G…" at bounding box center [1061, 461] width 464 height 464
click at [1087, 432] on p "• Extraction time: 2:25" at bounding box center [1137, 434] width 309 height 19
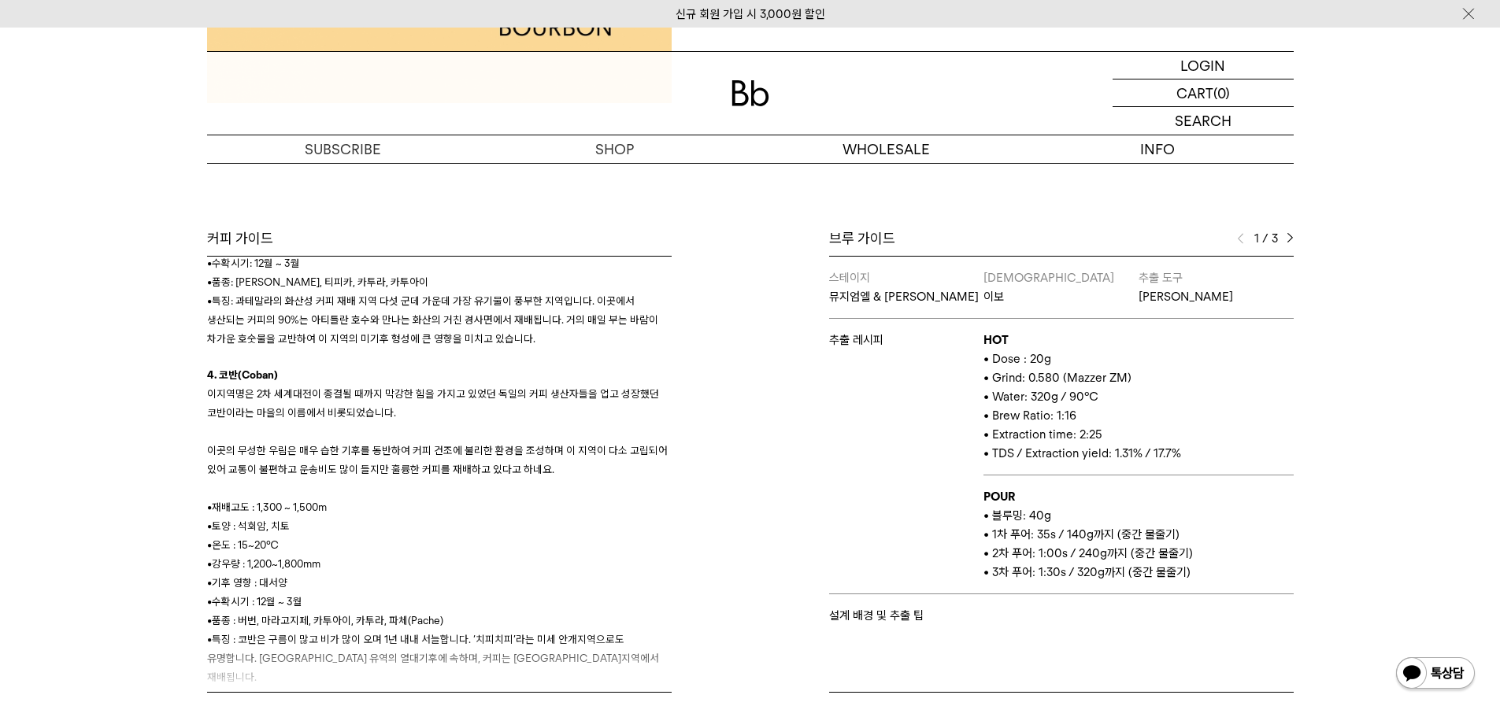
click at [1297, 236] on div "브루 가이드 1 / 3 스테이지 뮤지엄엘 & 앨리웨이 바리스타 이보 추출 도구 칼리타 웨이브 추출 레시피 HOT • Dose : 20g • G…" at bounding box center [1025, 461] width 551 height 464
click at [1289, 233] on img at bounding box center [1289, 238] width 7 height 11
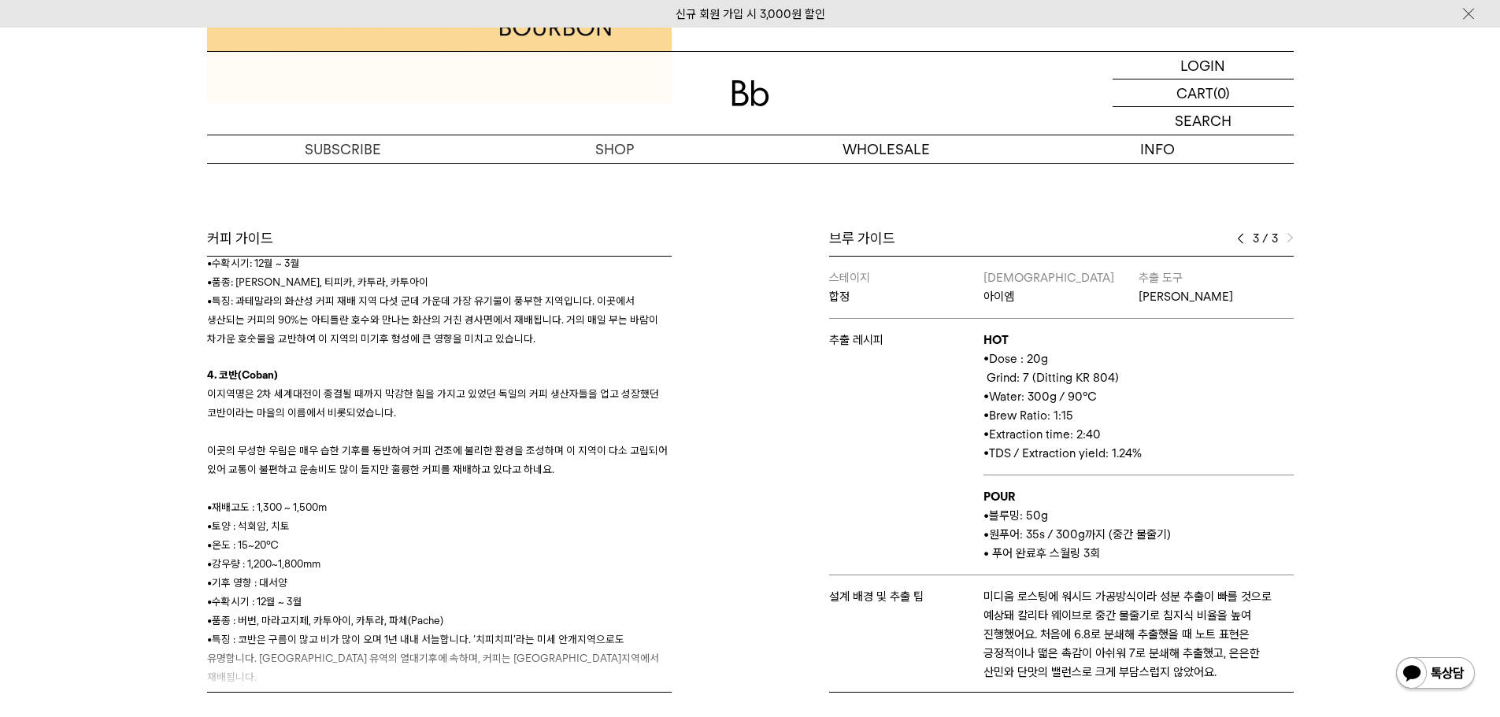
click at [1248, 237] on div "3 / 3" at bounding box center [1265, 238] width 57 height 19
click at [1244, 236] on div "3 / 3" at bounding box center [1265, 238] width 57 height 19
click at [1237, 235] on img at bounding box center [1240, 238] width 7 height 11
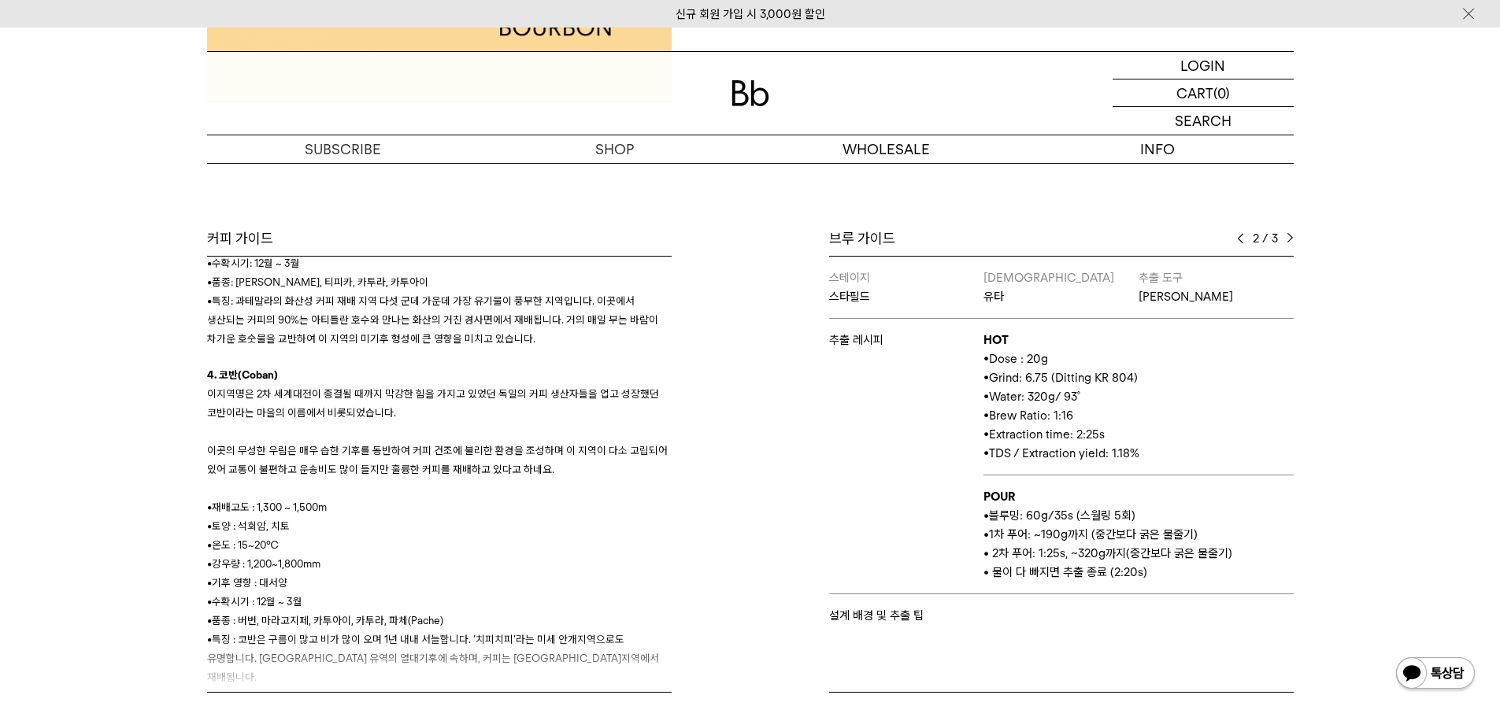
click at [1237, 235] on img at bounding box center [1240, 238] width 7 height 11
click at [1283, 237] on div "1 / 3" at bounding box center [1265, 238] width 57 height 19
click at [1292, 239] on img at bounding box center [1289, 238] width 7 height 11
click at [1290, 238] on img at bounding box center [1289, 238] width 7 height 11
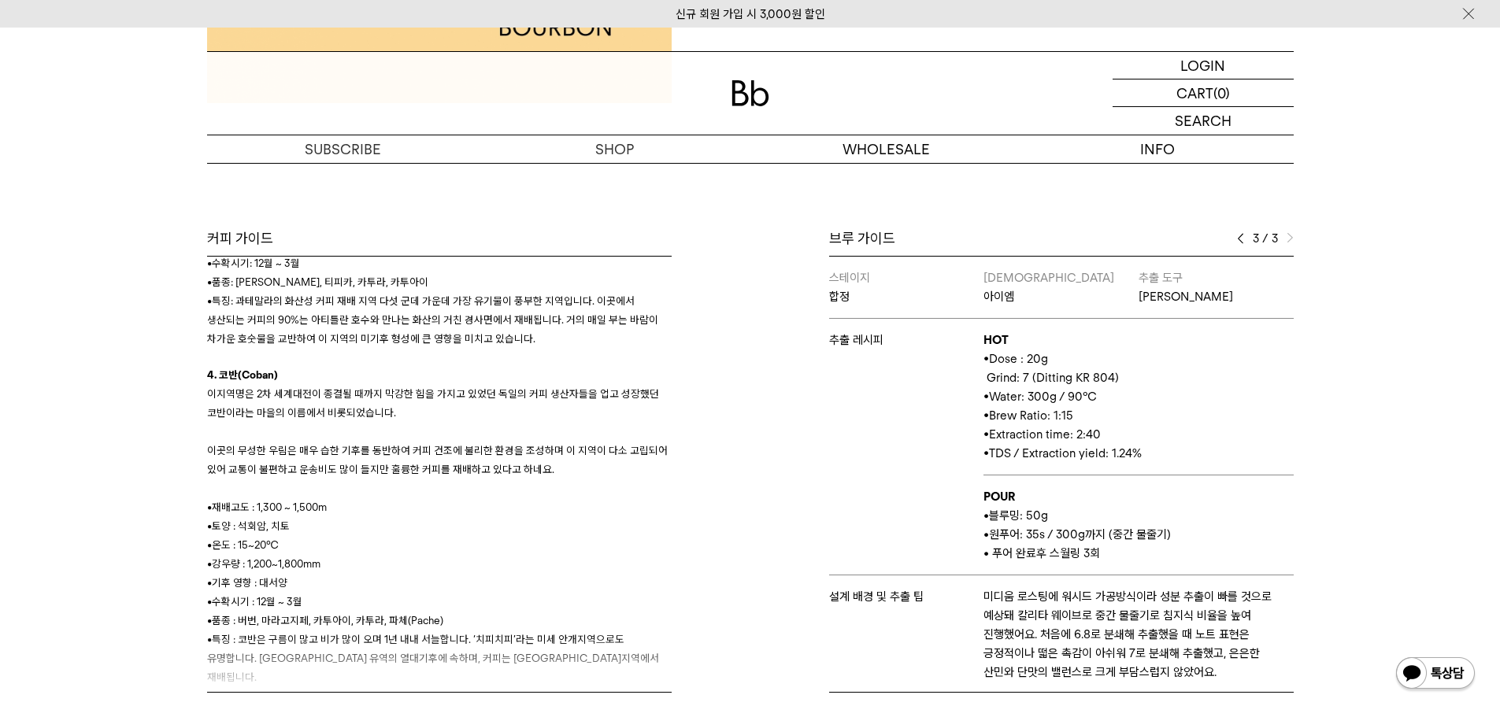
scroll to position [2, 0]
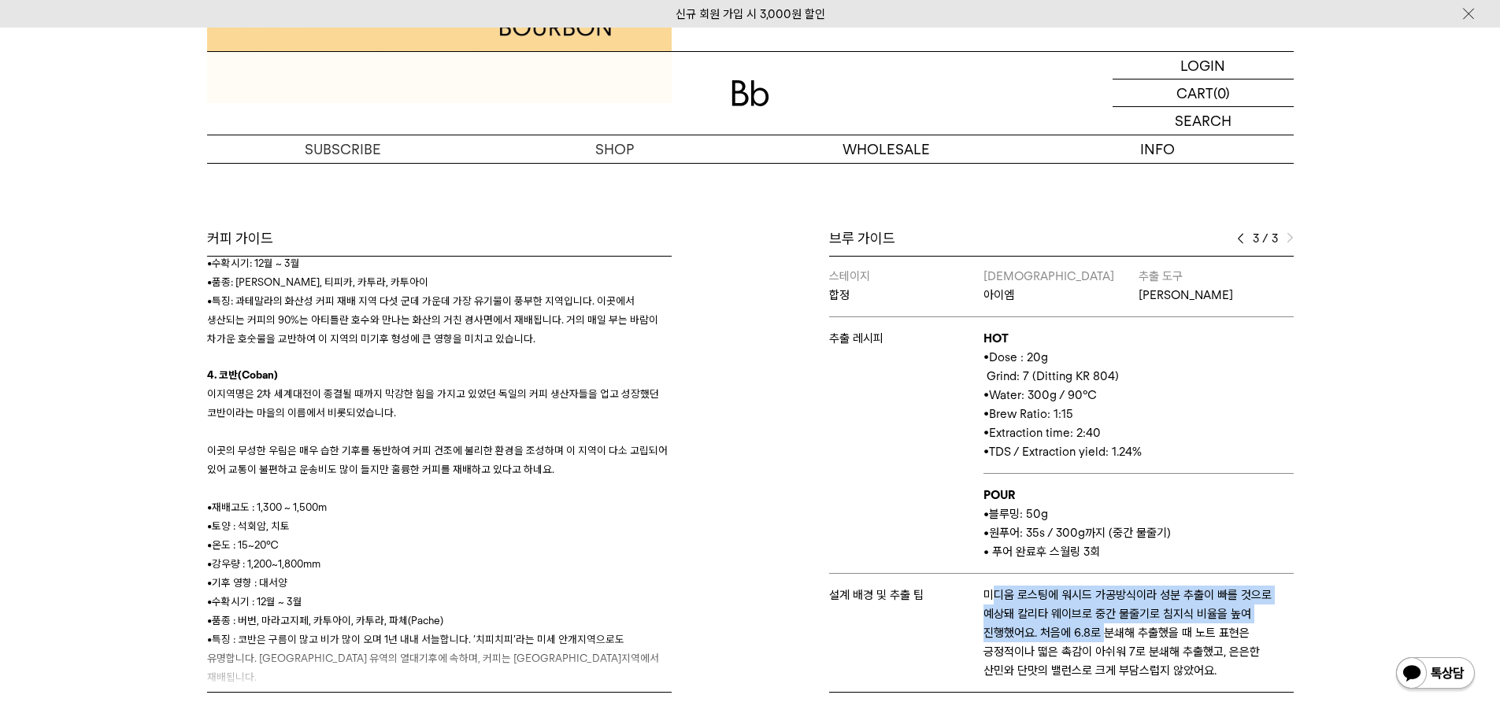
drag, startPoint x: 988, startPoint y: 585, endPoint x: 1183, endPoint y: 652, distance: 206.4
click at [1158, 651] on p "미디움 로스팅에 워시드 가공방식이라 성분 추출이 빠를 것으로 예상돼 칼리타 웨이브로 중간 물줄기로 침지식 비율을 높여 진행했어요. 처음에 6.…" at bounding box center [1137, 633] width 309 height 94
click at [1210, 612] on p "미디움 로스팅에 워시드 가공방식이라 성분 추출이 빠를 것으로 예상돼 칼리타 웨이브로 중간 물줄기로 침지식 비율을 높여 진행했어요. 처음에 6.…" at bounding box center [1137, 633] width 309 height 94
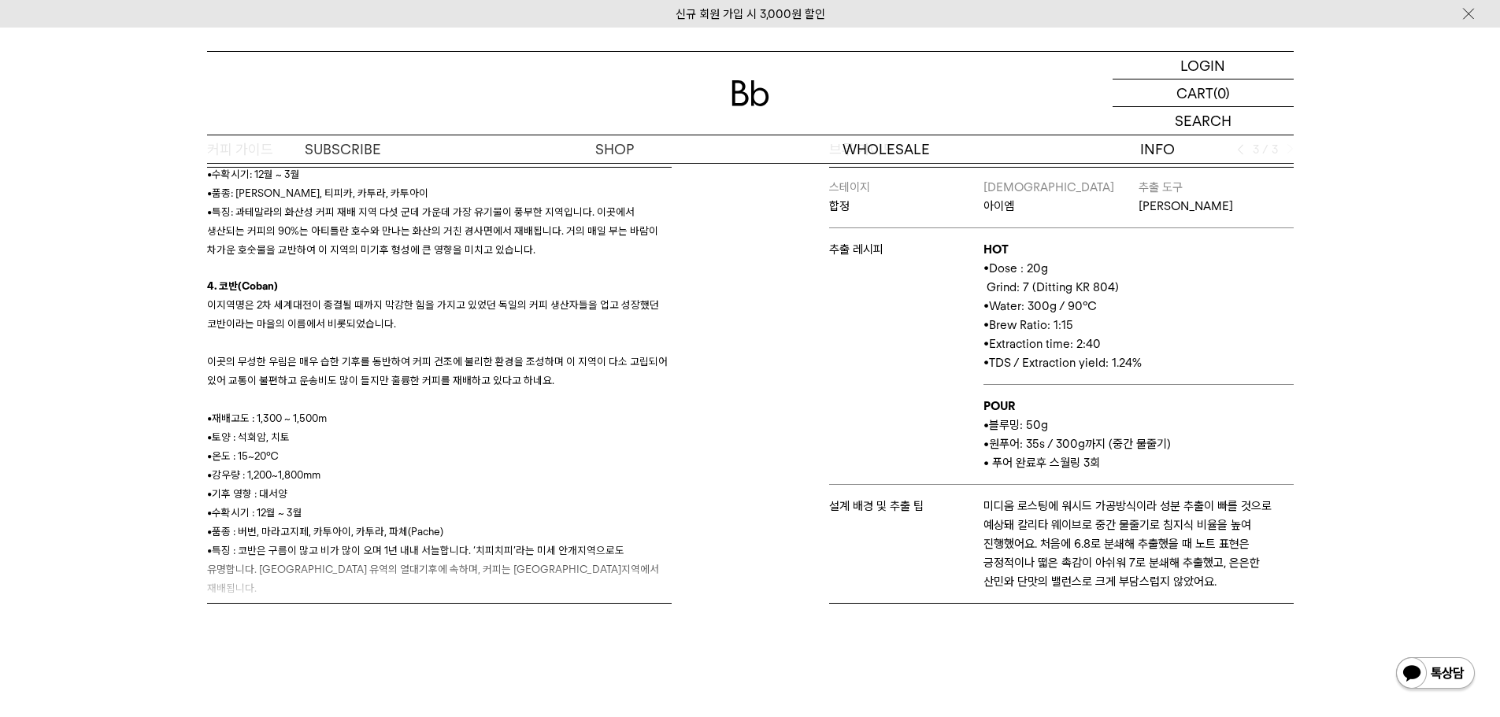
scroll to position [443, 0]
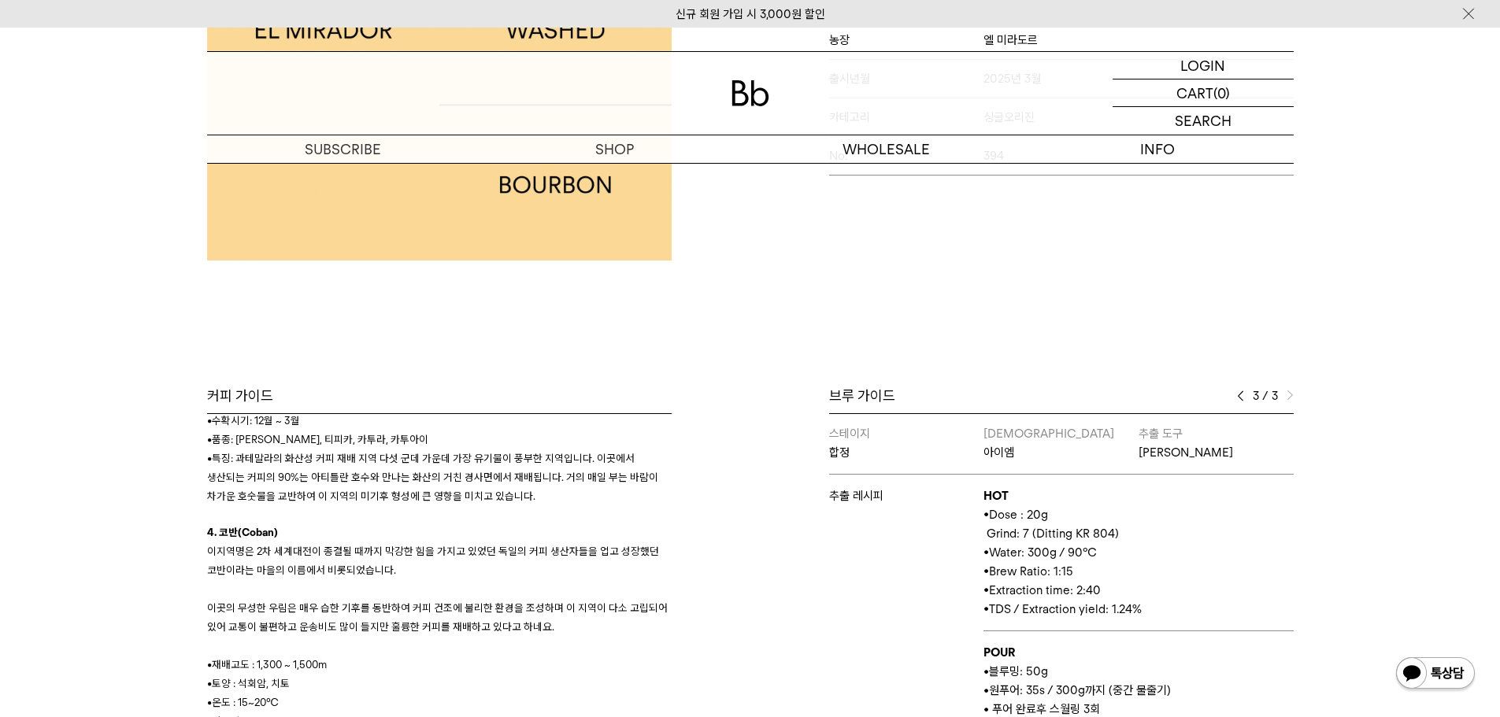
click at [1307, 353] on div "Bb의 커피 ALL SEASONAL YEAR-ROUND AUCTION SERIES ARCHIVE 2023 2022 2021 2020 2019 …" at bounding box center [750, 362] width 1500 height 1133
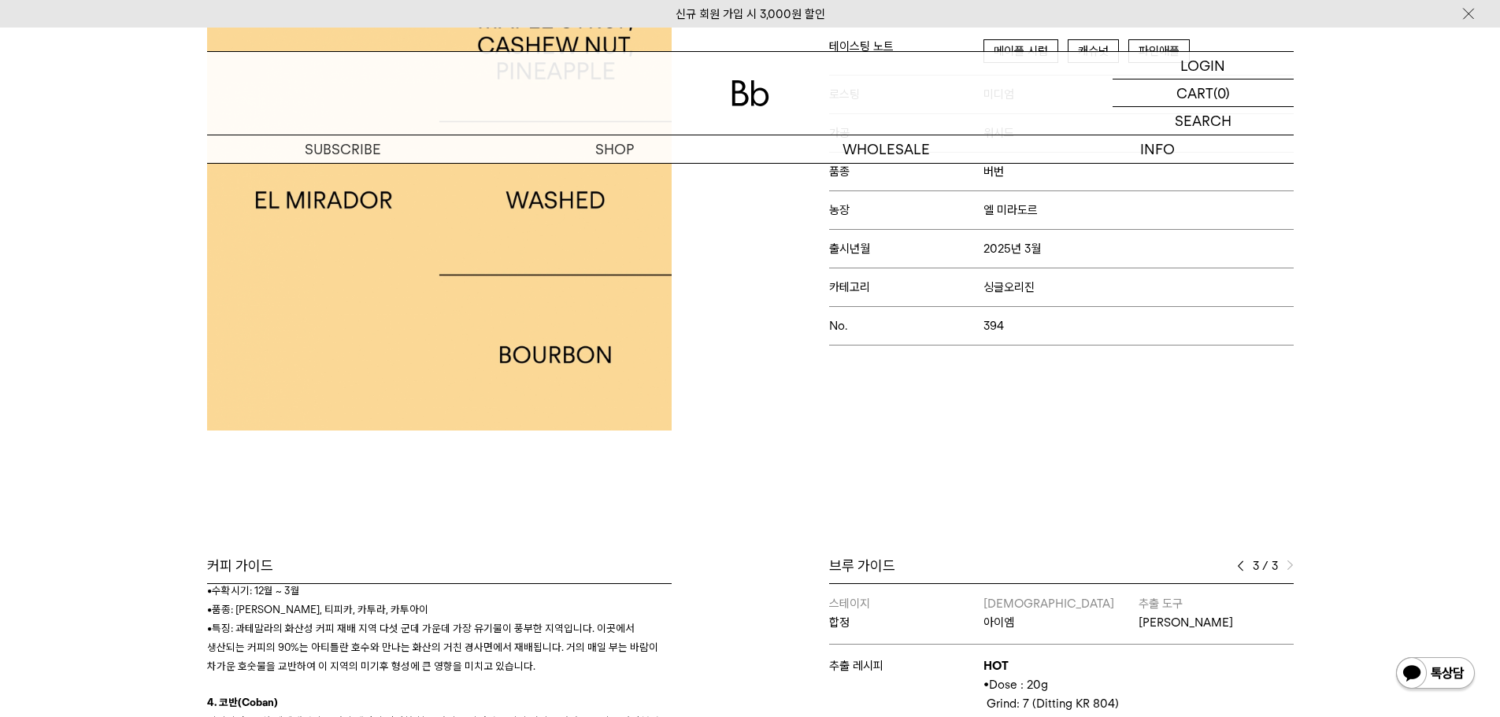
scroll to position [0, 0]
